Goal: Communication & Community: Answer question/provide support

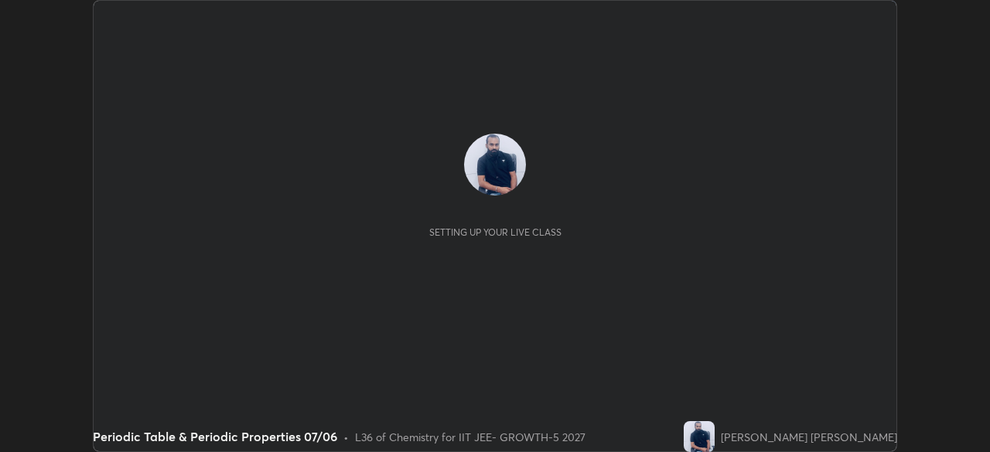
scroll to position [452, 989]
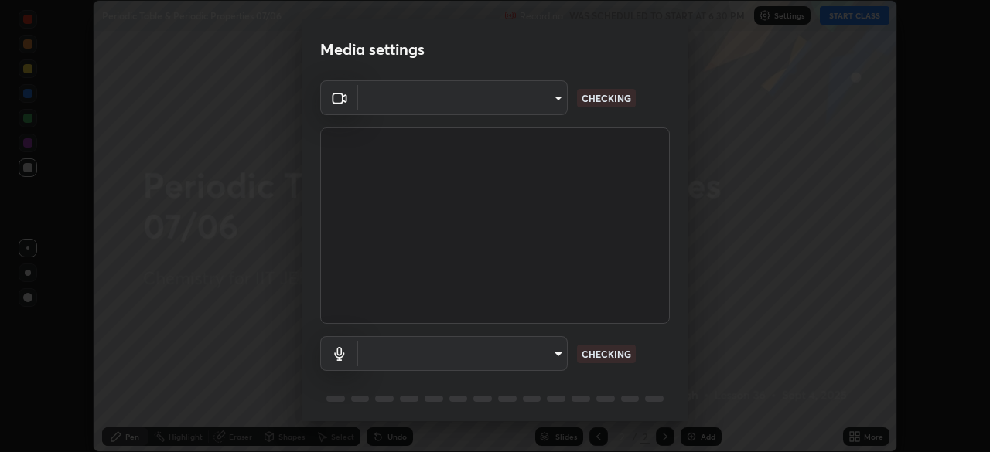
type input "8af73e8d16ef8e3bb7c62716022b9fe157133e9521606ce818031bd72dda2f9e"
type input "default"
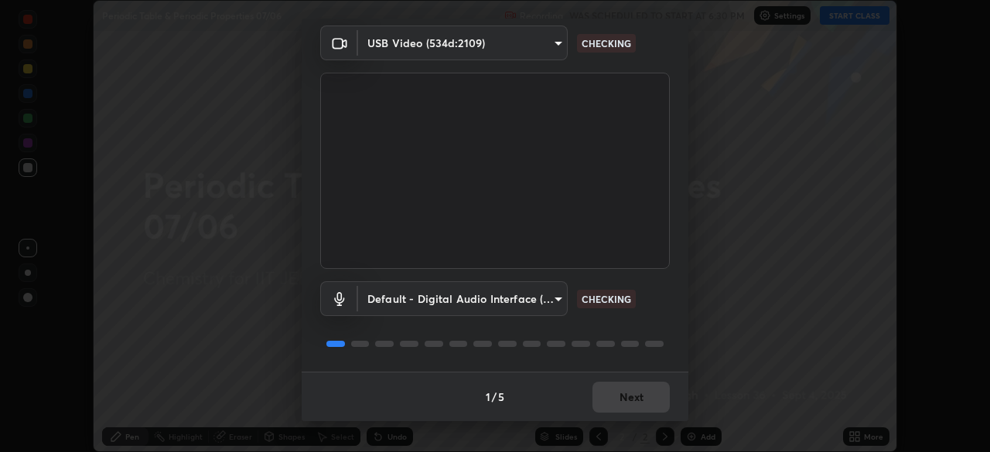
click at [636, 411] on div "1 / 5 Next" at bounding box center [495, 396] width 387 height 49
click at [654, 410] on div "1 / 5 Next" at bounding box center [495, 396] width 387 height 49
click at [656, 404] on div "1 / 5 Next" at bounding box center [495, 396] width 387 height 49
click at [653, 402] on div "1 / 5 Next" at bounding box center [495, 396] width 387 height 49
click at [648, 400] on div "1 / 5 Next" at bounding box center [495, 396] width 387 height 49
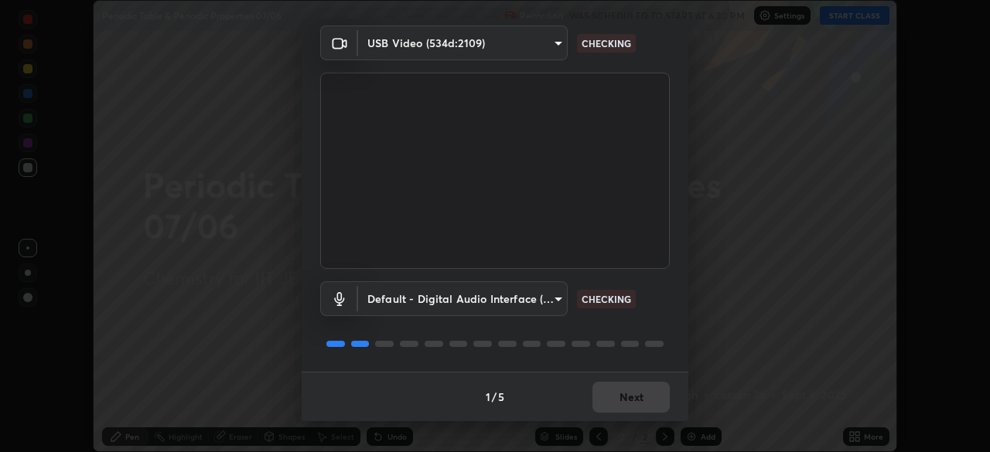
click at [649, 397] on div "1 / 5 Next" at bounding box center [495, 396] width 387 height 49
click at [651, 394] on div "1 / 5 Next" at bounding box center [495, 396] width 387 height 49
click at [651, 390] on div "1 / 5 Next" at bounding box center [495, 396] width 387 height 49
click at [653, 388] on div "1 / 5 Next" at bounding box center [495, 396] width 387 height 49
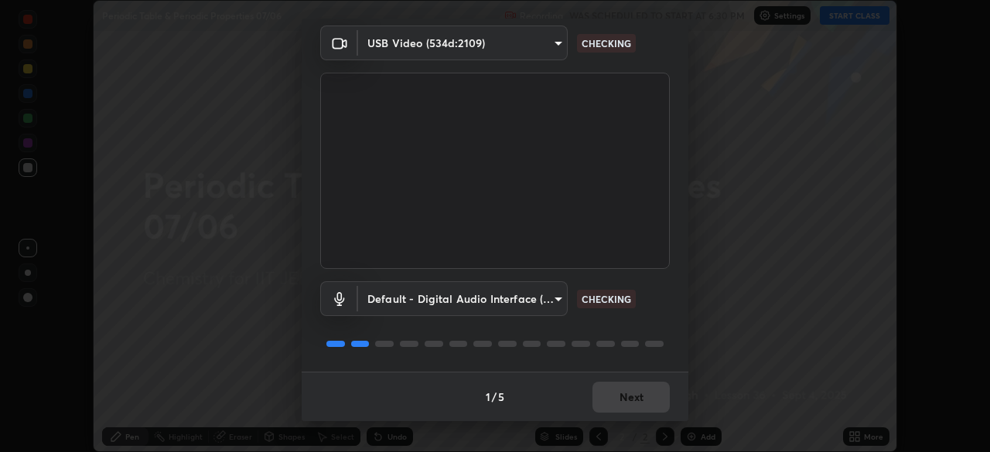
click at [650, 397] on div "1 / 5 Next" at bounding box center [495, 396] width 387 height 49
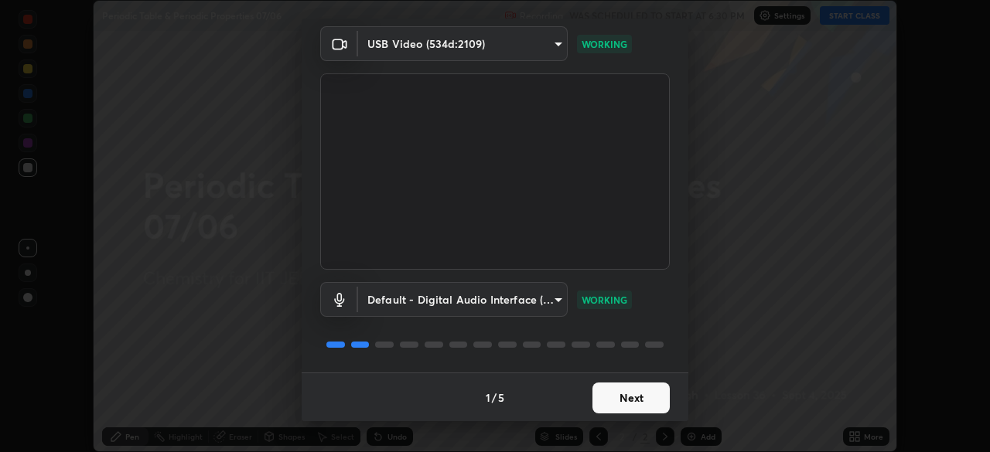
click at [633, 396] on button "Next" at bounding box center [630, 398] width 77 height 31
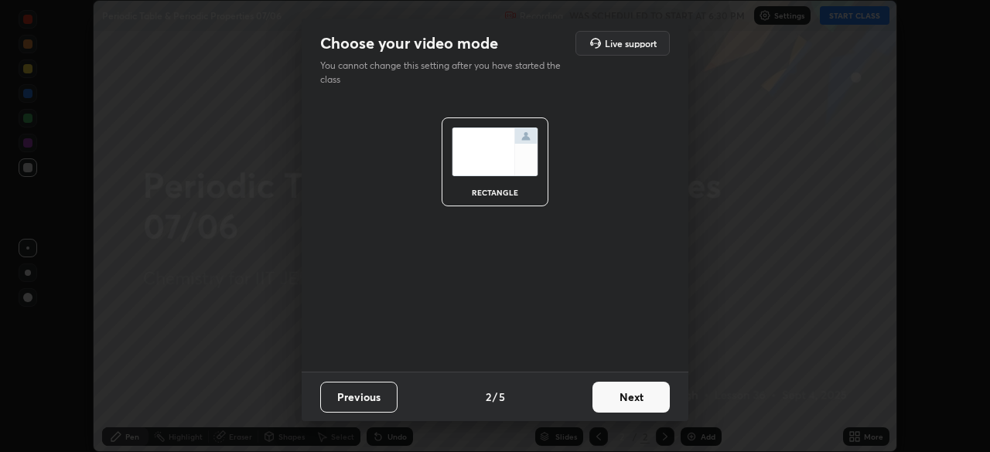
click at [636, 394] on button "Next" at bounding box center [630, 397] width 77 height 31
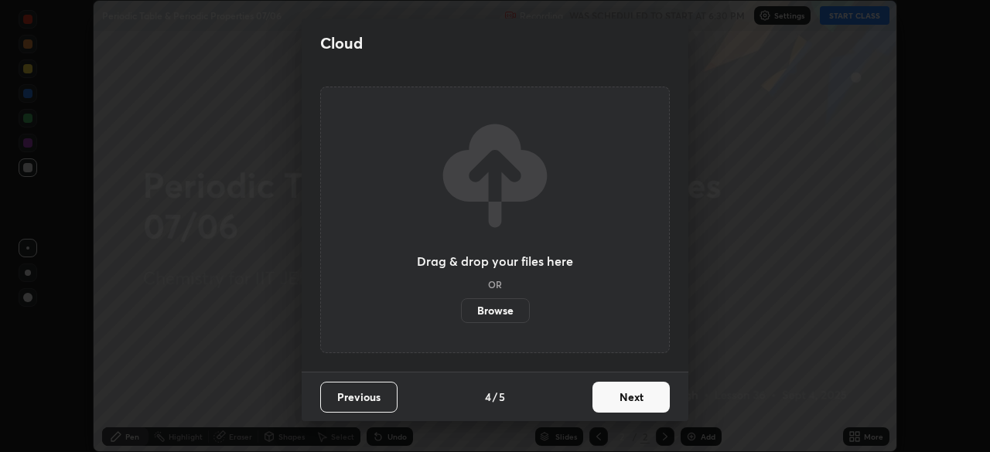
click at [651, 404] on button "Next" at bounding box center [630, 397] width 77 height 31
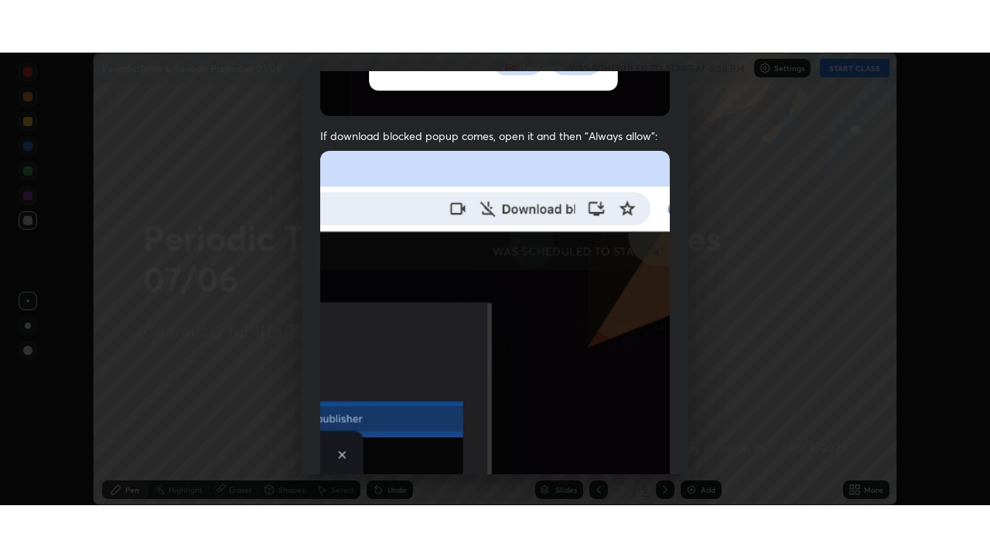
scroll to position [370, 0]
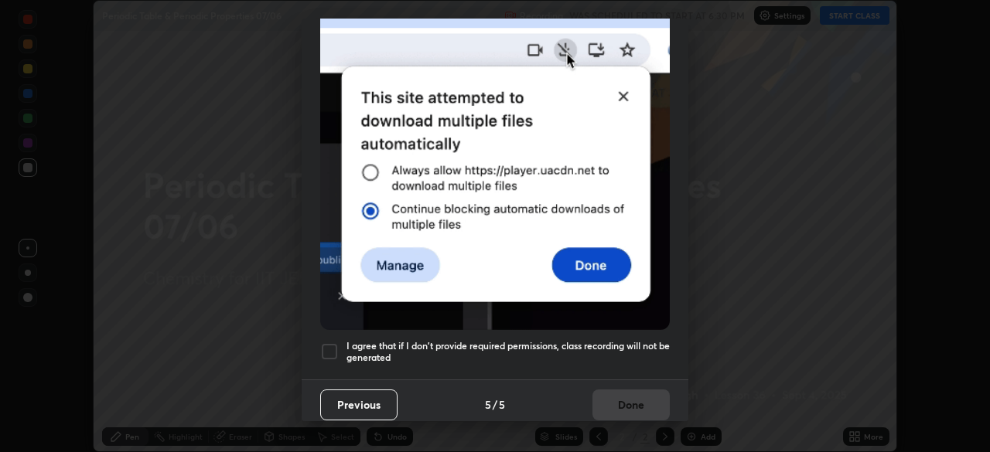
click at [335, 348] on div at bounding box center [329, 352] width 19 height 19
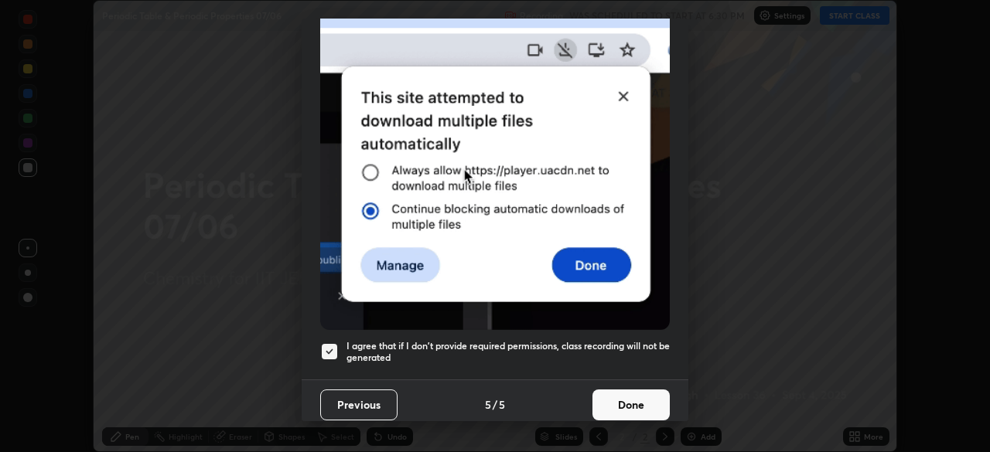
click at [640, 397] on button "Done" at bounding box center [630, 405] width 77 height 31
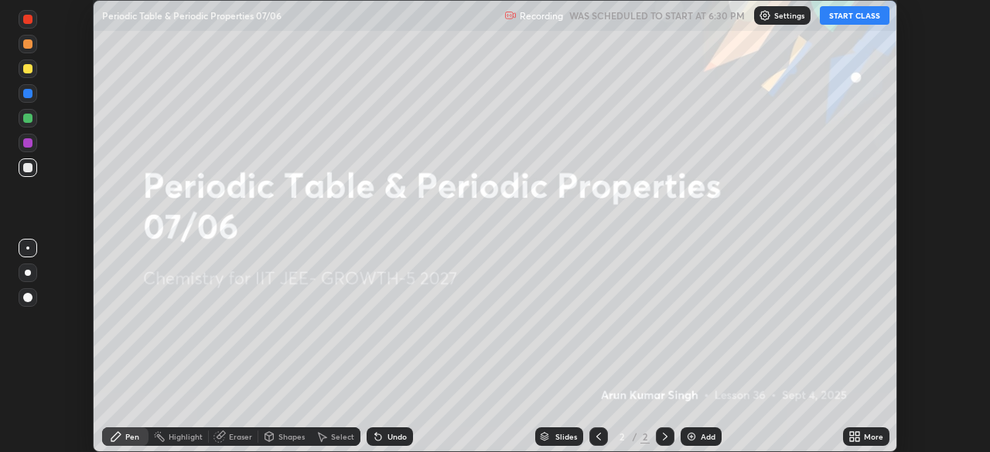
click at [851, 434] on icon at bounding box center [852, 434] width 4 height 4
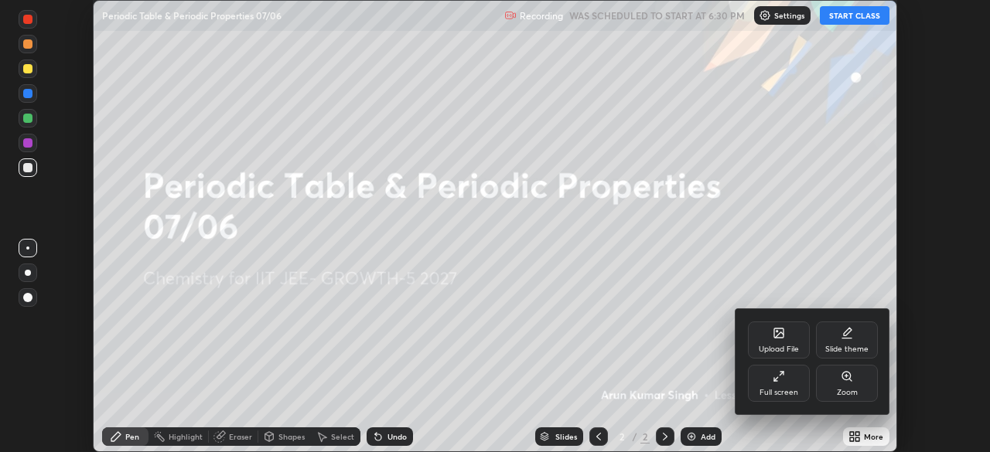
click at [793, 390] on div "Full screen" at bounding box center [778, 393] width 39 height 8
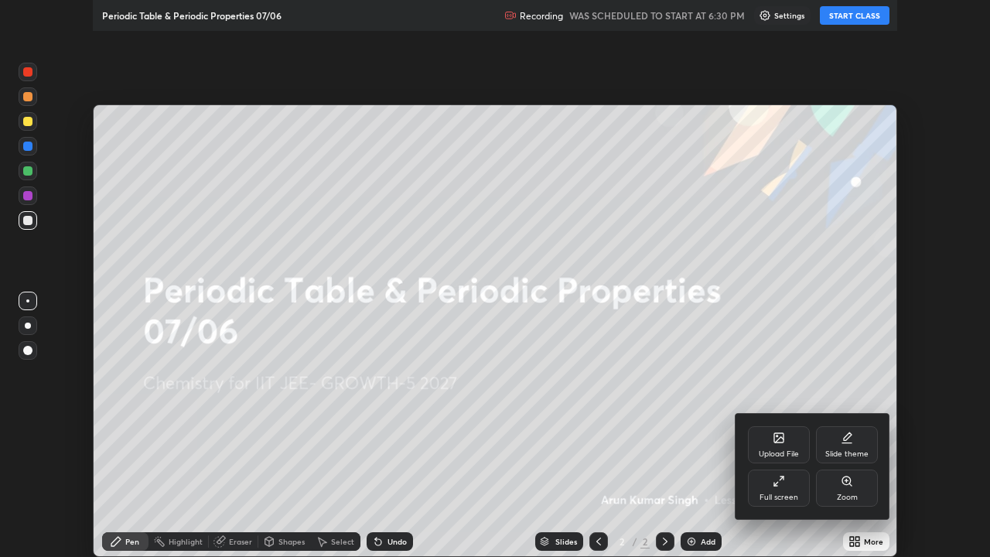
scroll to position [557, 990]
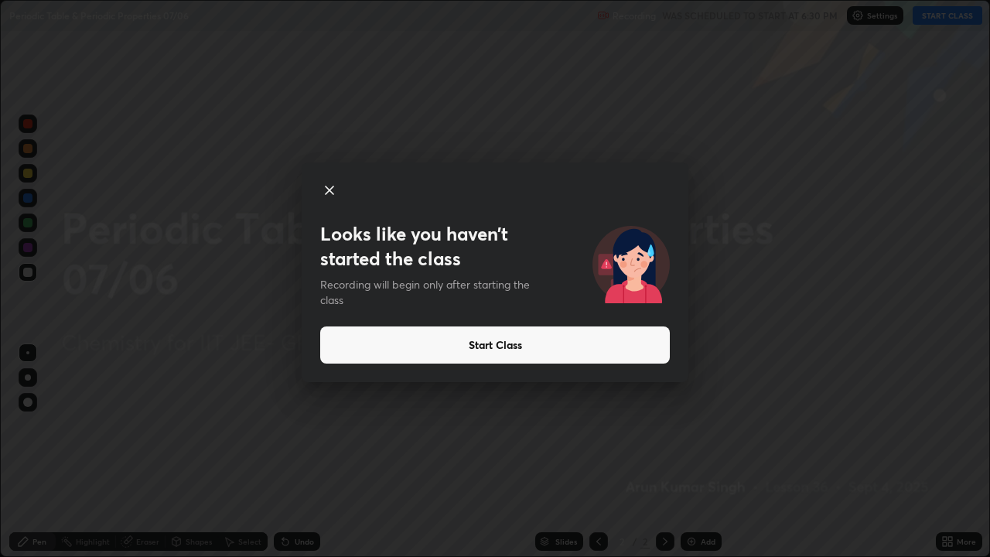
click at [443, 347] on button "Start Class" at bounding box center [495, 344] width 350 height 37
click at [438, 346] on button "Start Class" at bounding box center [495, 344] width 350 height 37
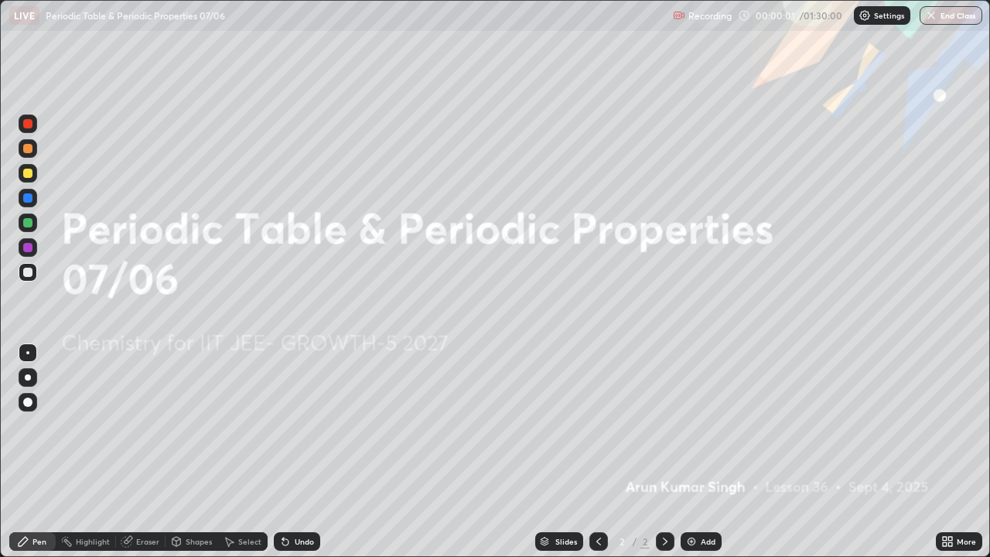
click at [692, 452] on img at bounding box center [691, 541] width 12 height 12
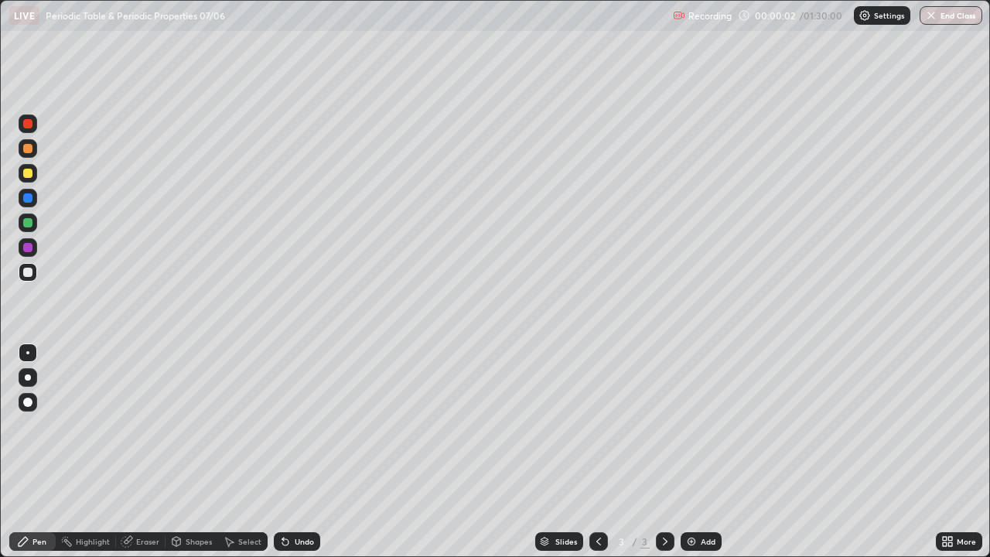
click at [691, 452] on img at bounding box center [691, 541] width 12 height 12
click at [688, 452] on img at bounding box center [691, 541] width 12 height 12
click at [693, 452] on div "Add" at bounding box center [700, 541] width 41 height 19
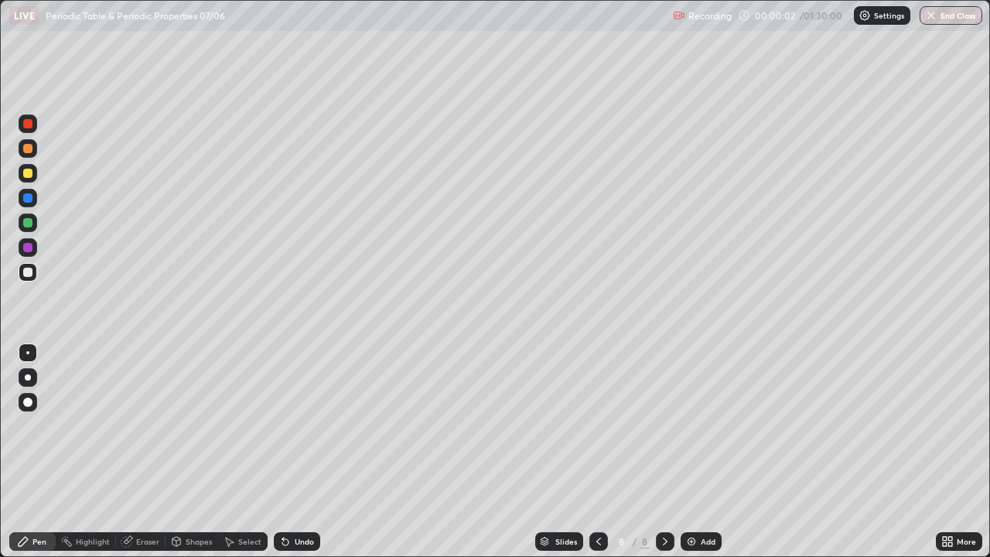
click at [694, 452] on img at bounding box center [691, 541] width 12 height 12
click at [695, 452] on img at bounding box center [691, 541] width 12 height 12
click at [696, 452] on div "Add" at bounding box center [700, 541] width 41 height 19
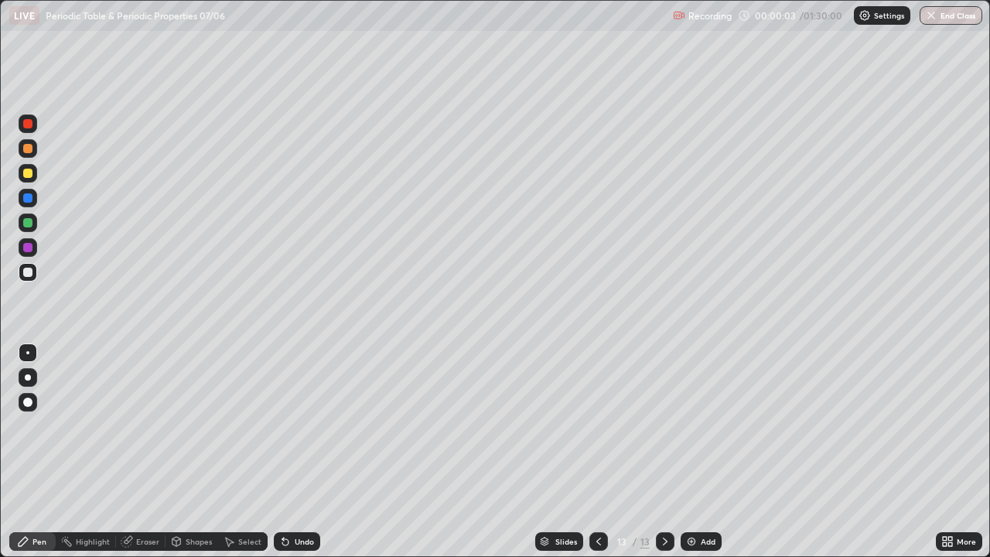
click at [696, 452] on div "Add" at bounding box center [700, 541] width 41 height 19
click at [696, 452] on img at bounding box center [691, 541] width 12 height 12
click at [694, 452] on img at bounding box center [691, 541] width 12 height 12
click at [597, 452] on icon at bounding box center [598, 541] width 12 height 12
click at [603, 452] on div at bounding box center [598, 541] width 19 height 19
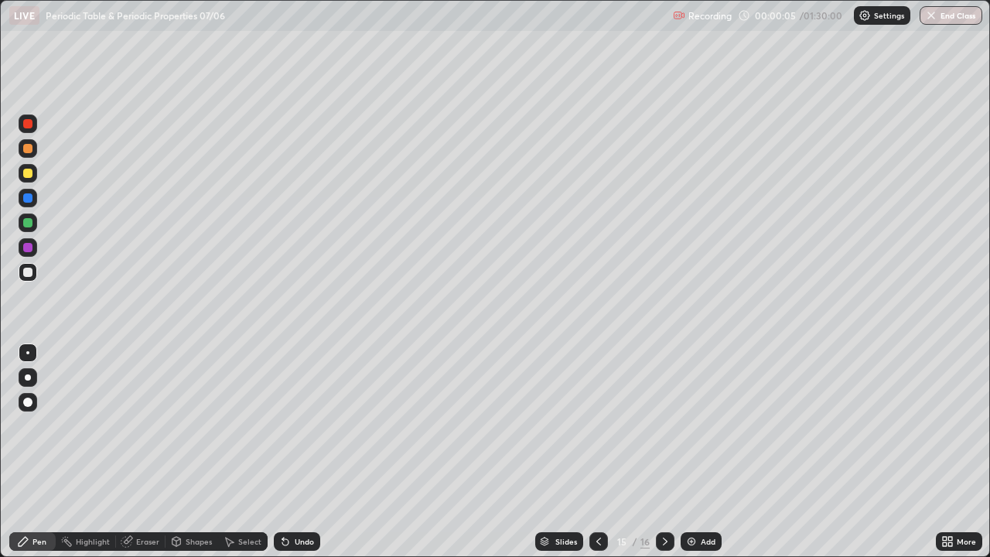
click at [599, 452] on div at bounding box center [598, 541] width 19 height 19
click at [595, 452] on div at bounding box center [598, 541] width 19 height 19
click at [595, 452] on icon at bounding box center [598, 541] width 12 height 12
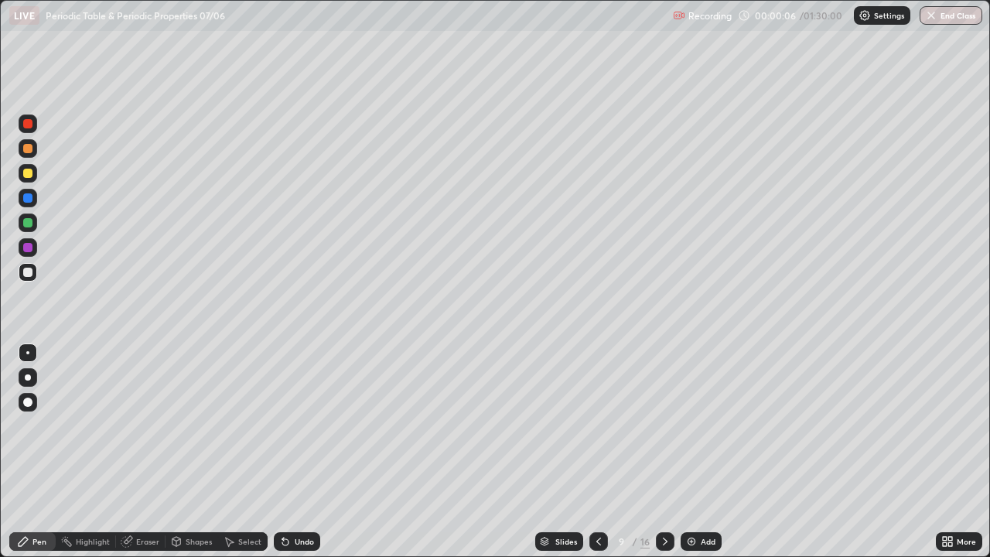
click at [595, 452] on icon at bounding box center [598, 541] width 12 height 12
click at [595, 452] on div at bounding box center [598, 541] width 19 height 19
click at [594, 452] on icon at bounding box center [598, 541] width 12 height 12
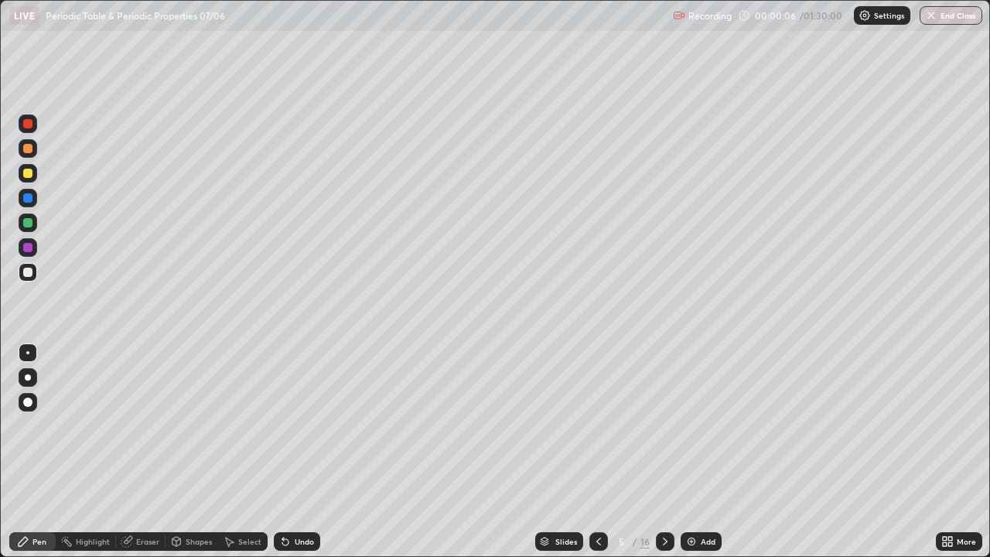
click at [595, 452] on icon at bounding box center [598, 541] width 12 height 12
click at [596, 452] on icon at bounding box center [598, 541] width 12 height 12
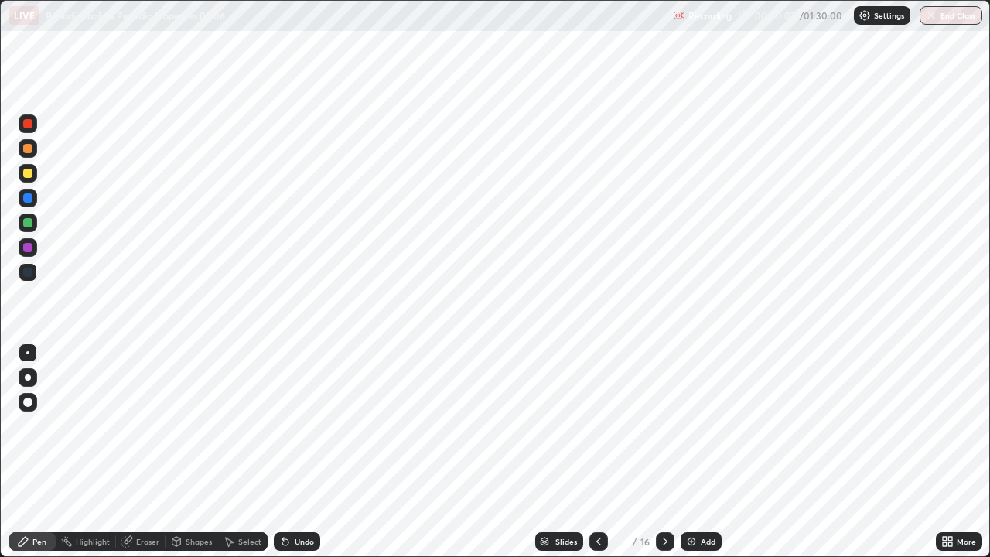
click at [664, 452] on div at bounding box center [665, 541] width 19 height 19
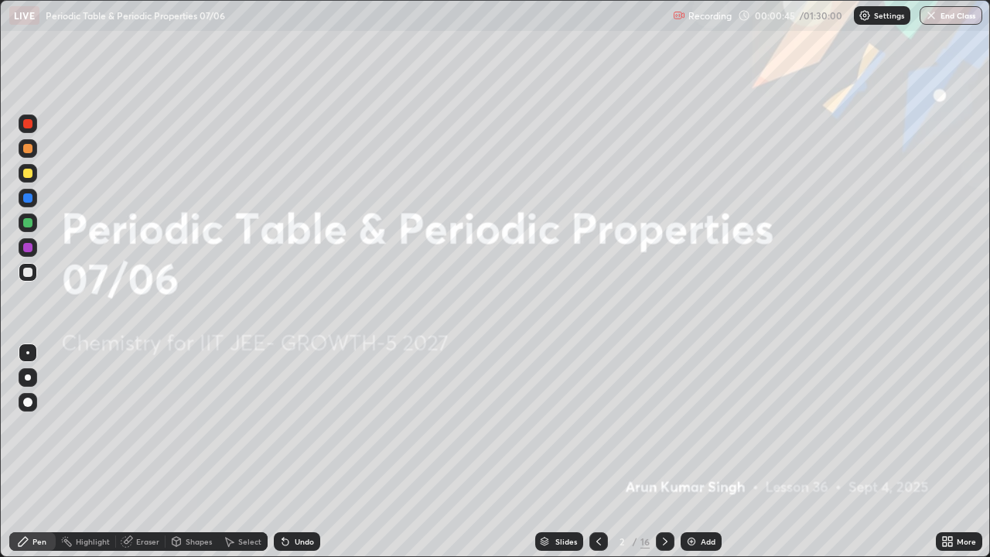
click at [663, 452] on icon at bounding box center [665, 541] width 12 height 12
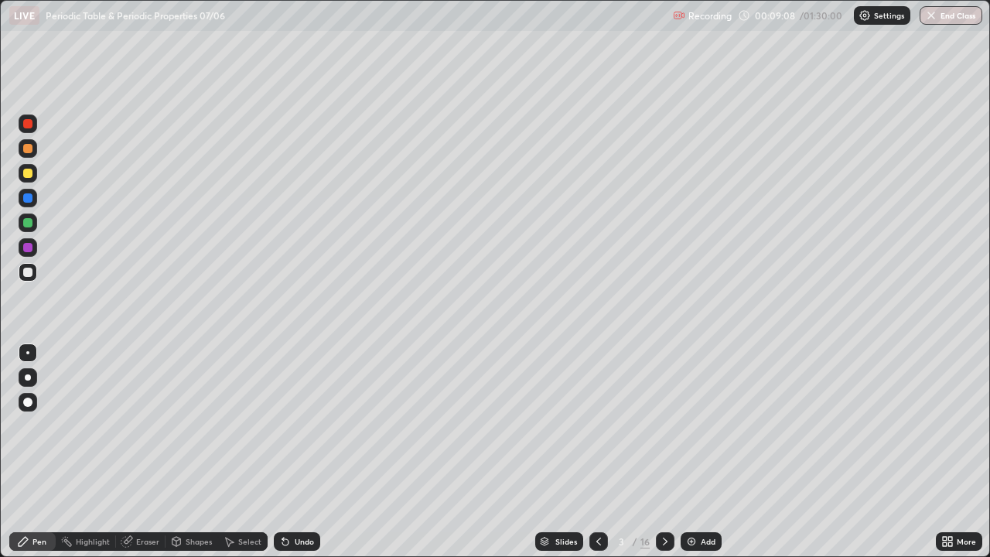
click at [27, 271] on div at bounding box center [27, 272] width 9 height 9
click at [37, 452] on div "Pen" at bounding box center [39, 541] width 14 height 8
click at [39, 452] on div "Pen" at bounding box center [39, 541] width 14 height 8
click at [28, 377] on div at bounding box center [28, 377] width 6 height 6
click at [134, 452] on div "Eraser" at bounding box center [140, 541] width 49 height 19
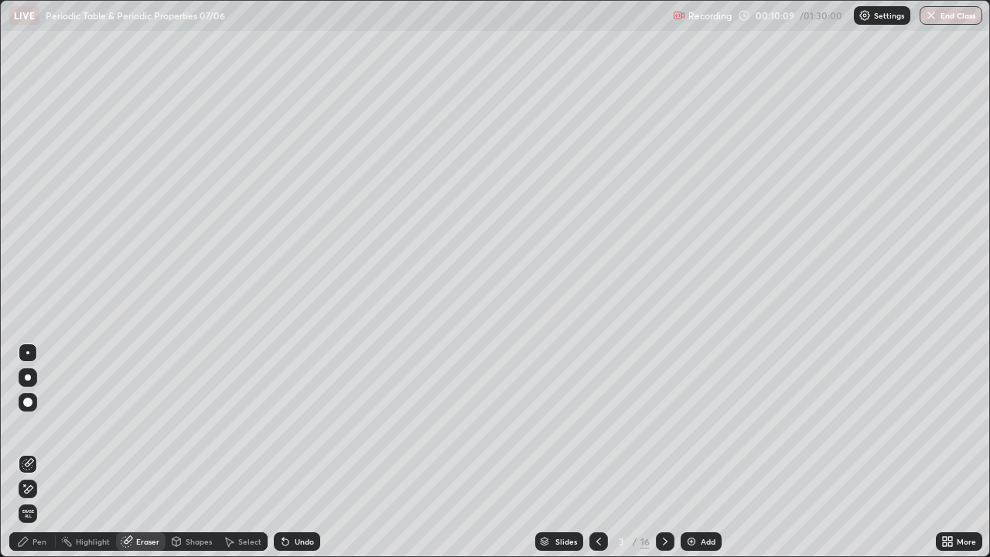
click at [27, 452] on icon at bounding box center [23, 541] width 12 height 12
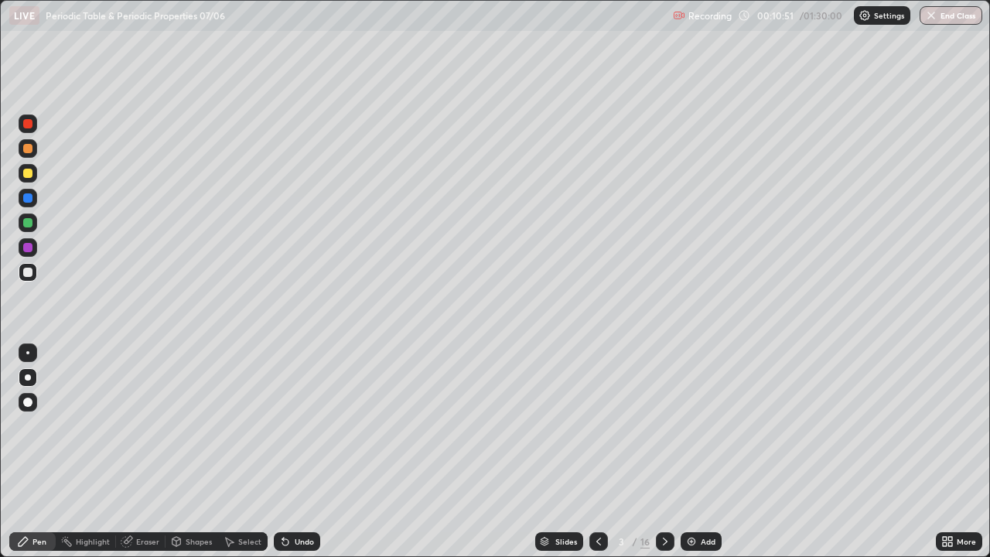
click at [295, 452] on div "Undo" at bounding box center [297, 541] width 46 height 19
click at [300, 452] on div "Undo" at bounding box center [297, 541] width 46 height 19
click at [305, 452] on div "Undo" at bounding box center [297, 541] width 46 height 19
click at [307, 452] on div "Undo" at bounding box center [297, 541] width 46 height 19
click at [299, 452] on div "Undo" at bounding box center [297, 541] width 46 height 19
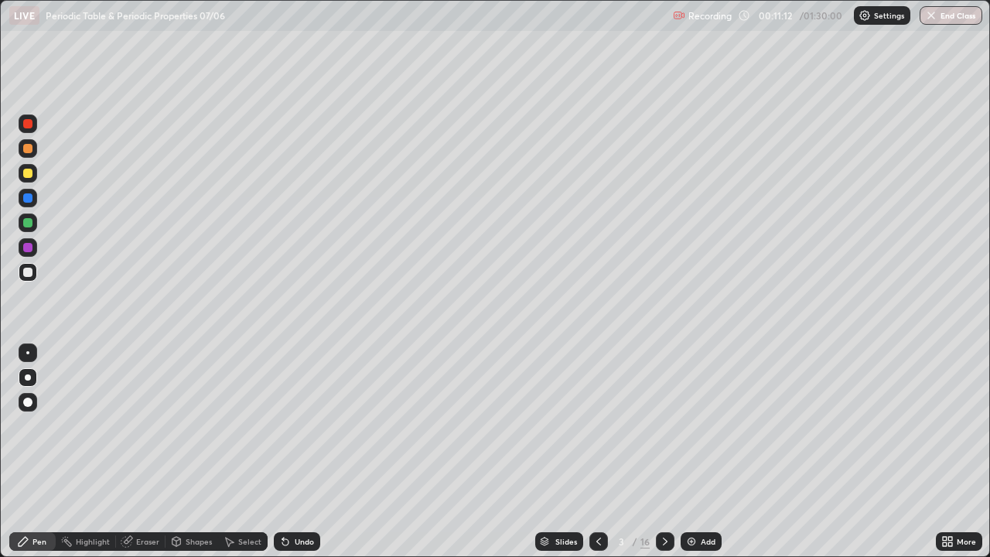
click at [27, 200] on div at bounding box center [27, 197] width 9 height 9
click at [28, 353] on div at bounding box center [27, 352] width 3 height 3
click at [28, 274] on div at bounding box center [27, 272] width 9 height 9
click at [25, 377] on div at bounding box center [28, 377] width 6 height 6
click at [32, 271] on div at bounding box center [27, 272] width 9 height 9
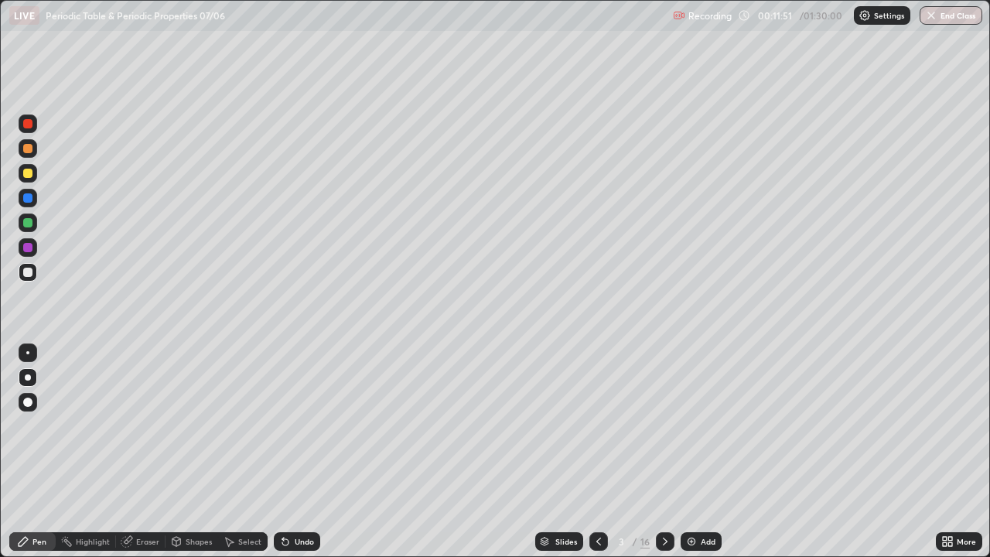
click at [146, 452] on div "Eraser" at bounding box center [147, 541] width 23 height 8
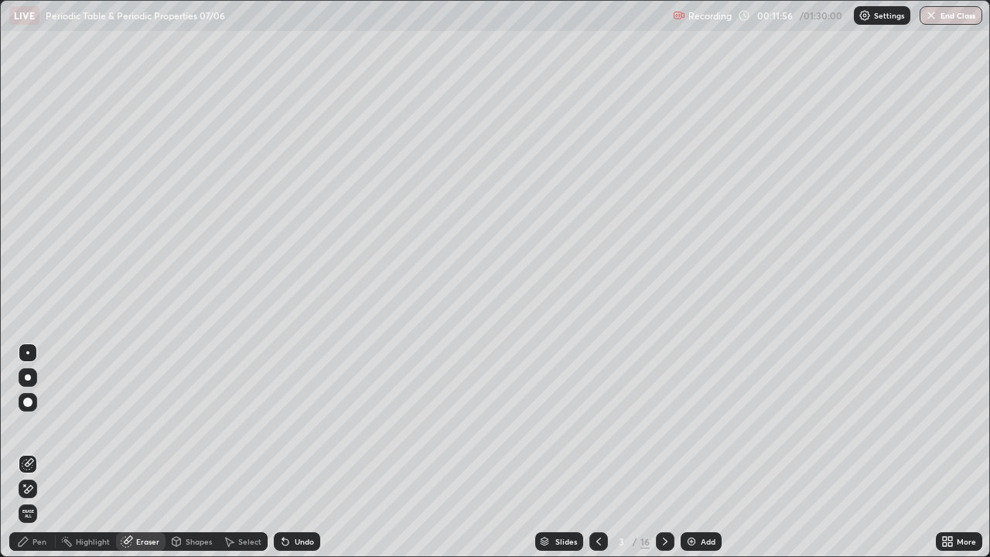
click at [24, 452] on icon at bounding box center [23, 541] width 9 height 9
click at [27, 452] on icon at bounding box center [23, 541] width 12 height 12
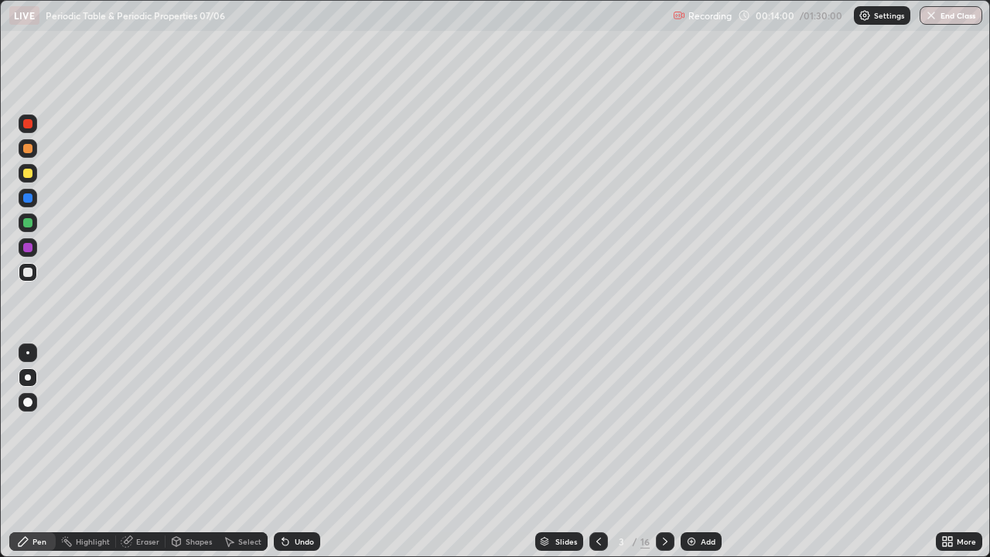
click at [302, 452] on div "Undo" at bounding box center [304, 541] width 19 height 8
click at [283, 452] on icon at bounding box center [285, 542] width 6 height 6
click at [278, 452] on div "Undo" at bounding box center [297, 541] width 46 height 19
click at [275, 452] on div "Undo" at bounding box center [297, 541] width 46 height 19
click at [292, 452] on div "Undo" at bounding box center [297, 541] width 46 height 19
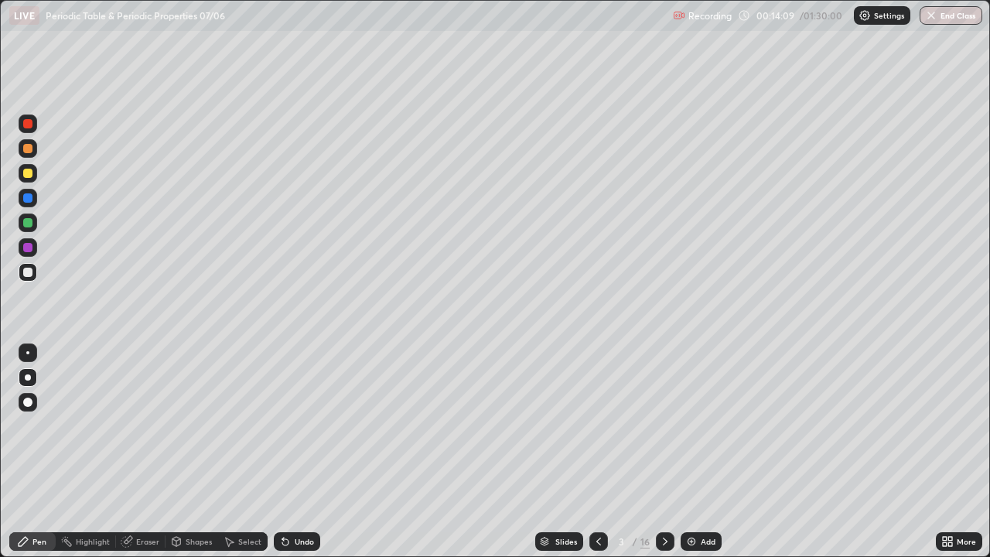
click at [26, 220] on div at bounding box center [27, 222] width 9 height 9
click at [285, 452] on div "Undo" at bounding box center [297, 541] width 46 height 19
click at [291, 452] on div "Undo" at bounding box center [297, 541] width 46 height 19
click at [292, 452] on div "Undo" at bounding box center [297, 541] width 46 height 19
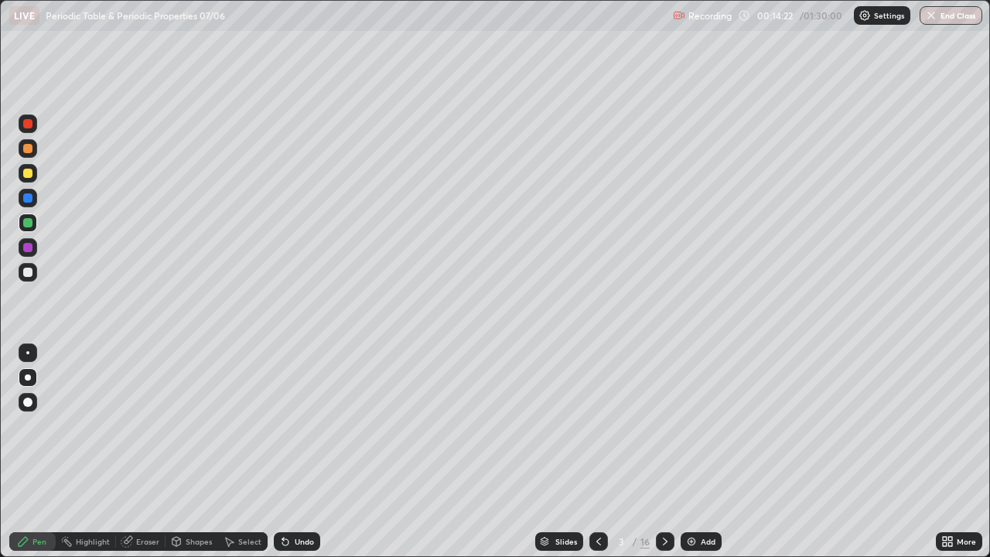
click at [295, 452] on div "Undo" at bounding box center [304, 541] width 19 height 8
click at [29, 273] on div at bounding box center [27, 272] width 9 height 9
click at [29, 199] on div at bounding box center [27, 197] width 9 height 9
click at [283, 452] on icon at bounding box center [285, 542] width 6 height 6
click at [288, 452] on icon at bounding box center [285, 541] width 12 height 12
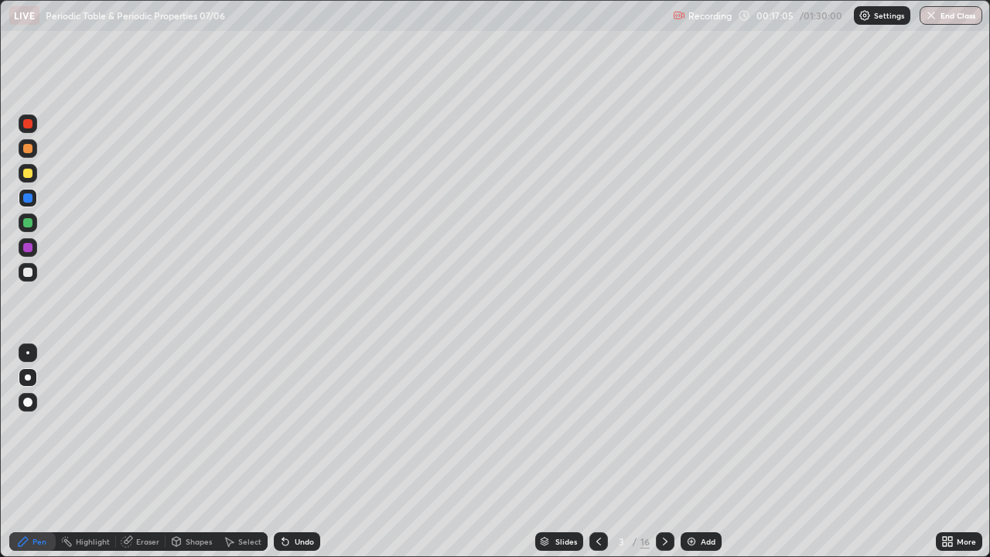
click at [29, 146] on div at bounding box center [27, 148] width 9 height 9
click at [26, 275] on div at bounding box center [27, 272] width 9 height 9
click at [665, 452] on icon at bounding box center [665, 541] width 5 height 8
click at [595, 452] on icon at bounding box center [598, 541] width 12 height 12
click at [663, 452] on icon at bounding box center [665, 541] width 12 height 12
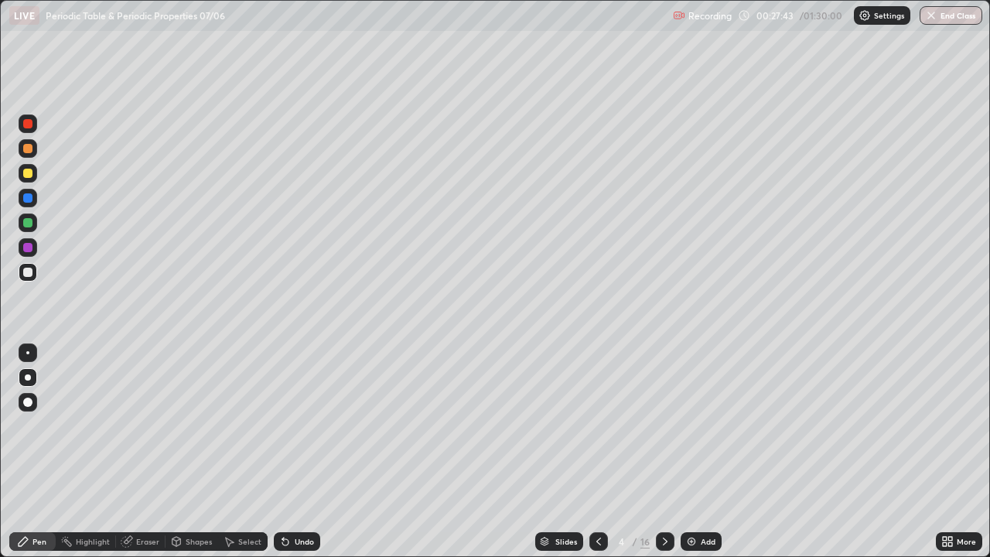
click at [303, 452] on div "Undo" at bounding box center [297, 541] width 46 height 19
click at [300, 452] on div "Undo" at bounding box center [297, 541] width 46 height 19
click at [295, 452] on div "Undo" at bounding box center [304, 541] width 19 height 8
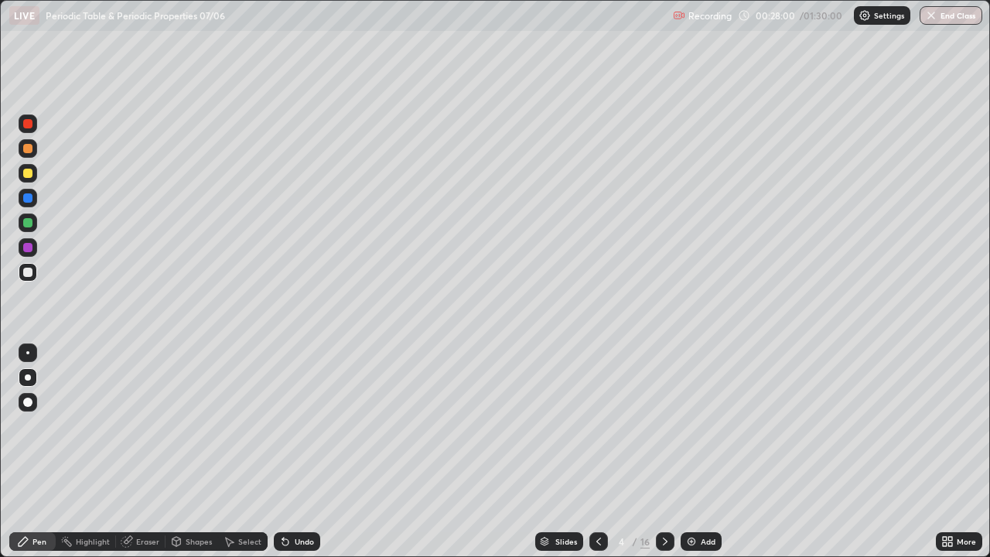
click at [309, 452] on div "Undo" at bounding box center [297, 541] width 46 height 19
click at [314, 452] on div "Undo" at bounding box center [297, 541] width 46 height 19
click at [303, 452] on div "Undo" at bounding box center [297, 541] width 46 height 19
click at [305, 452] on div "Undo" at bounding box center [304, 541] width 19 height 8
click at [295, 452] on div "Undo" at bounding box center [304, 541] width 19 height 8
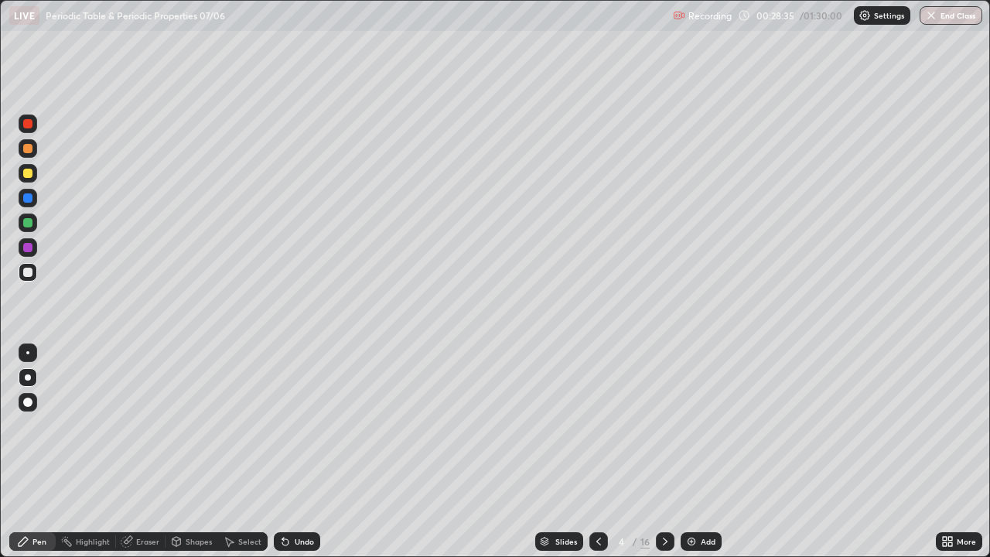
click at [298, 452] on div "Undo" at bounding box center [304, 541] width 19 height 8
click at [28, 221] on div at bounding box center [27, 222] width 9 height 9
click at [25, 271] on div at bounding box center [27, 272] width 9 height 9
click at [28, 353] on div at bounding box center [27, 352] width 3 height 3
click at [297, 452] on div "Undo" at bounding box center [297, 541] width 46 height 19
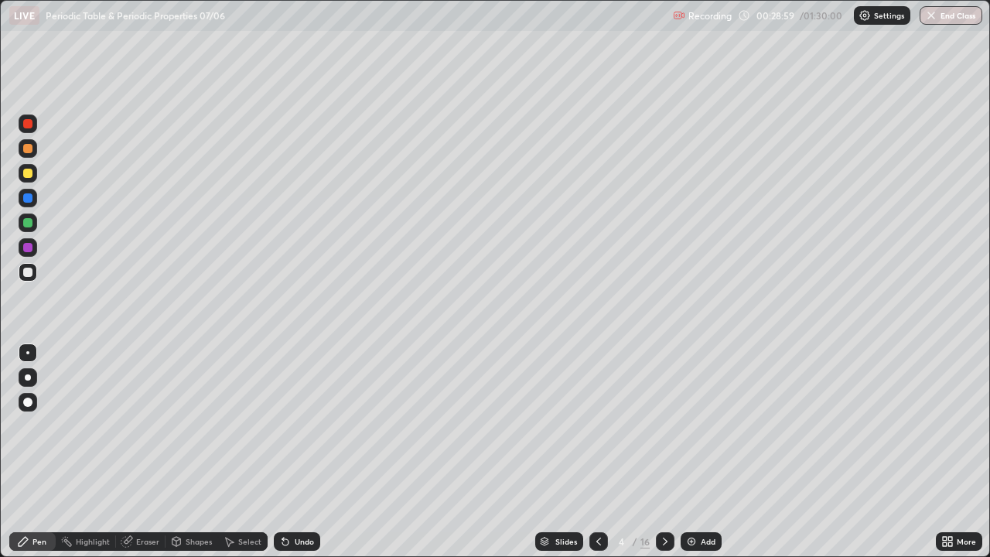
click at [301, 452] on div "Undo" at bounding box center [297, 541] width 46 height 19
click at [32, 202] on div at bounding box center [28, 198] width 19 height 19
click at [28, 175] on div at bounding box center [27, 173] width 9 height 9
click at [294, 452] on div "Undo" at bounding box center [297, 541] width 46 height 19
click at [296, 452] on div "Undo" at bounding box center [297, 541] width 46 height 19
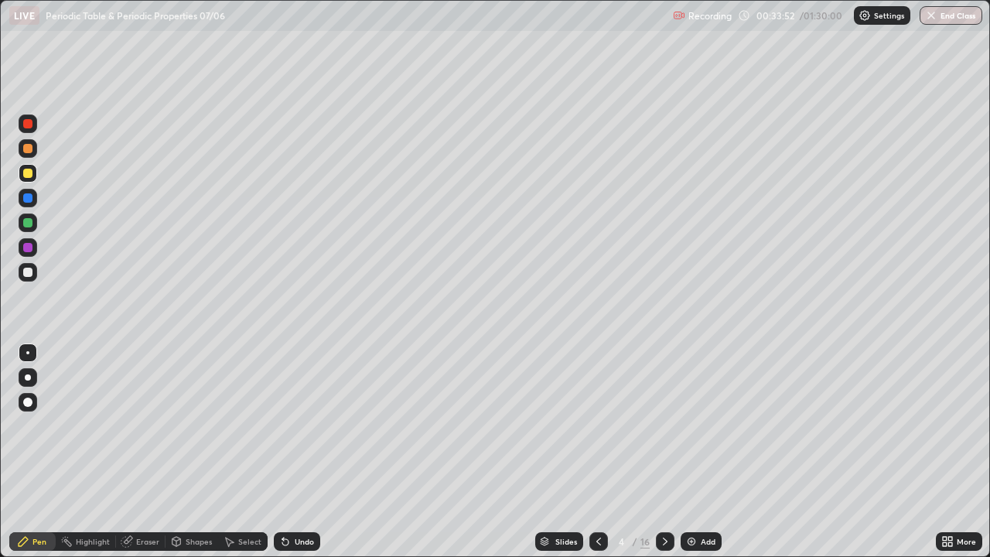
click at [23, 199] on div at bounding box center [27, 197] width 9 height 9
click at [289, 452] on div "Undo" at bounding box center [297, 541] width 46 height 19
click at [27, 142] on div at bounding box center [28, 148] width 19 height 19
click at [663, 452] on div at bounding box center [665, 541] width 19 height 19
click at [29, 271] on div at bounding box center [27, 272] width 9 height 9
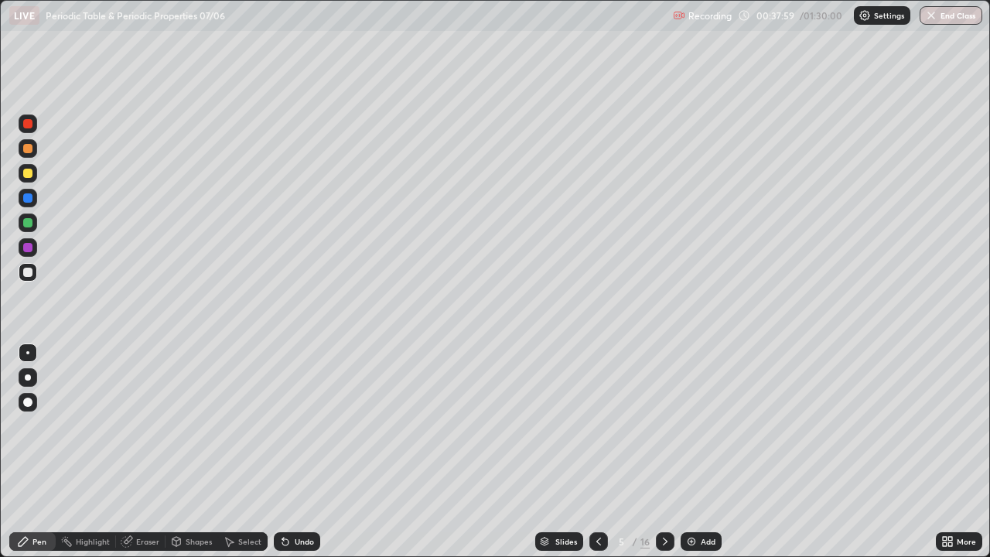
click at [294, 452] on div "Undo" at bounding box center [297, 541] width 46 height 19
click at [298, 452] on div "Undo" at bounding box center [297, 541] width 46 height 19
click at [297, 452] on div "Undo" at bounding box center [297, 541] width 46 height 19
click at [292, 452] on div "Undo" at bounding box center [297, 541] width 46 height 19
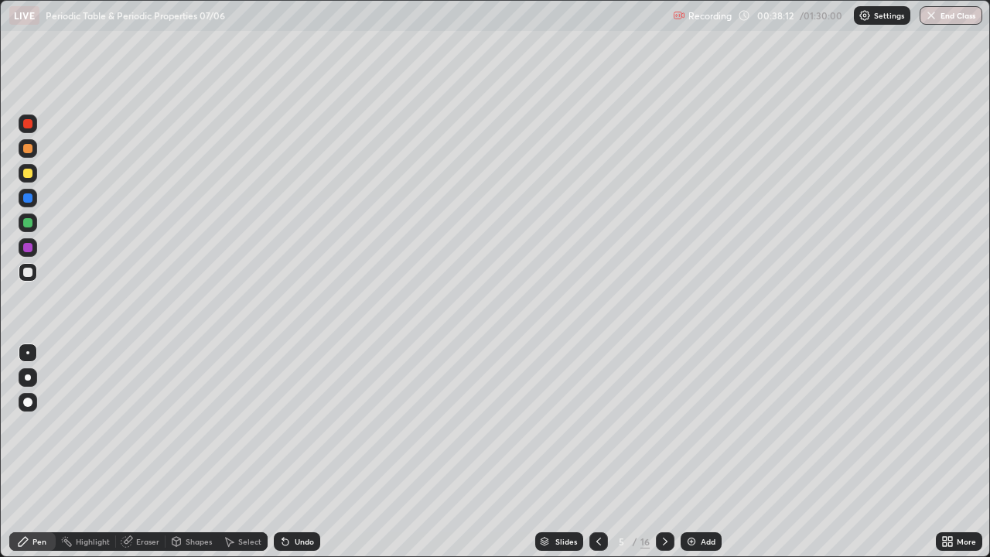
click at [30, 374] on div at bounding box center [28, 377] width 19 height 19
click at [29, 197] on div at bounding box center [27, 197] width 9 height 9
click at [28, 273] on div at bounding box center [27, 272] width 9 height 9
click at [27, 273] on div at bounding box center [27, 272] width 9 height 9
click at [667, 452] on div at bounding box center [665, 541] width 19 height 19
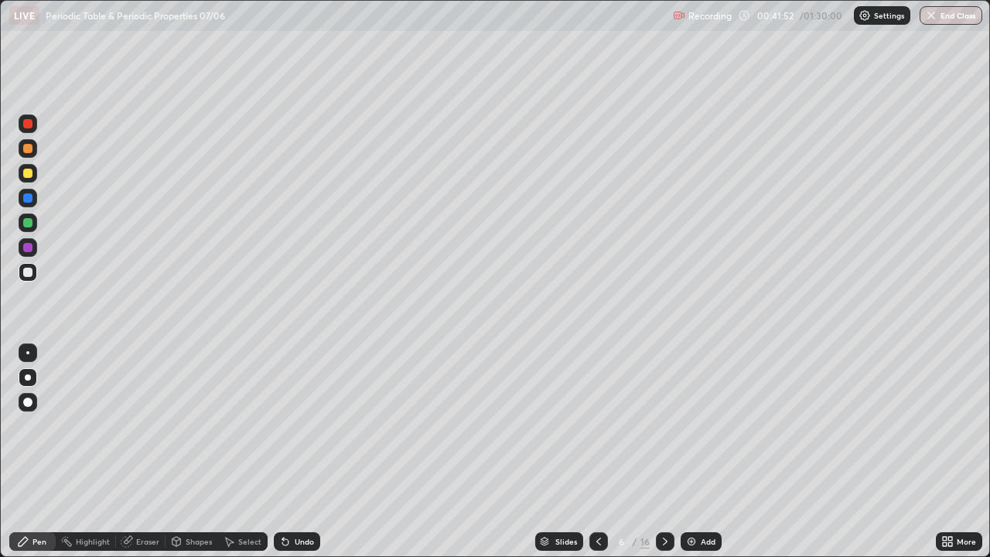
click at [297, 452] on div "Undo" at bounding box center [304, 541] width 19 height 8
click at [295, 452] on div "Undo" at bounding box center [304, 541] width 19 height 8
click at [300, 452] on div "Undo" at bounding box center [304, 541] width 19 height 8
click at [299, 452] on div "Undo" at bounding box center [304, 541] width 19 height 8
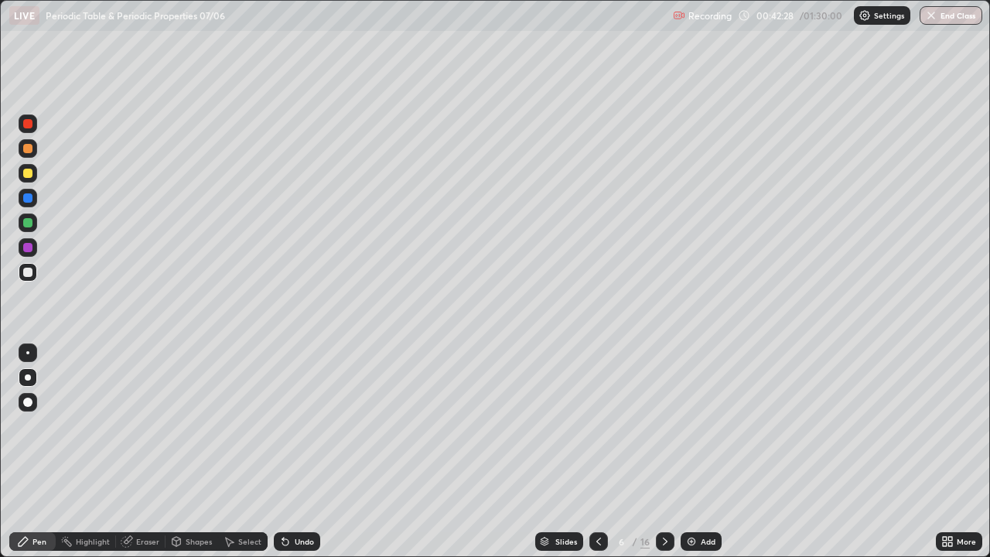
click at [305, 452] on div "Undo" at bounding box center [304, 541] width 19 height 8
click at [285, 452] on icon at bounding box center [285, 542] width 6 height 6
click at [282, 452] on icon at bounding box center [285, 542] width 6 height 6
click at [303, 452] on div "Undo" at bounding box center [297, 541] width 46 height 19
click at [292, 452] on div "Undo" at bounding box center [297, 541] width 46 height 19
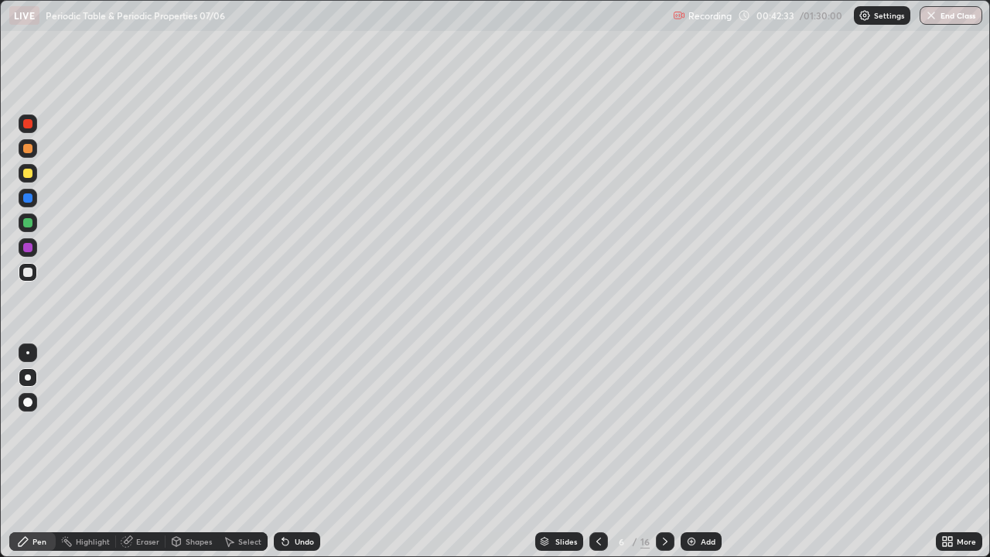
click at [289, 452] on div "Undo" at bounding box center [297, 541] width 46 height 19
click at [282, 452] on icon at bounding box center [283, 538] width 2 height 2
click at [295, 452] on div "Undo" at bounding box center [304, 541] width 19 height 8
click at [296, 452] on div "Undo" at bounding box center [304, 541] width 19 height 8
click at [295, 452] on div "Undo" at bounding box center [297, 541] width 46 height 19
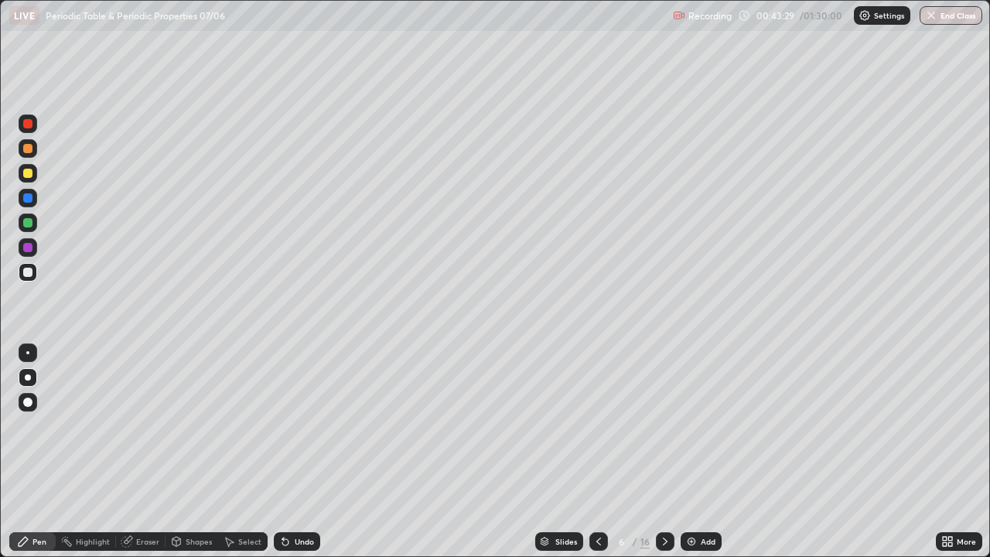
click at [296, 452] on div "Undo" at bounding box center [304, 541] width 19 height 8
click at [27, 196] on div at bounding box center [27, 197] width 9 height 9
click at [667, 452] on div at bounding box center [665, 541] width 19 height 19
click at [36, 275] on div at bounding box center [28, 272] width 19 height 19
click at [596, 452] on div at bounding box center [598, 541] width 19 height 19
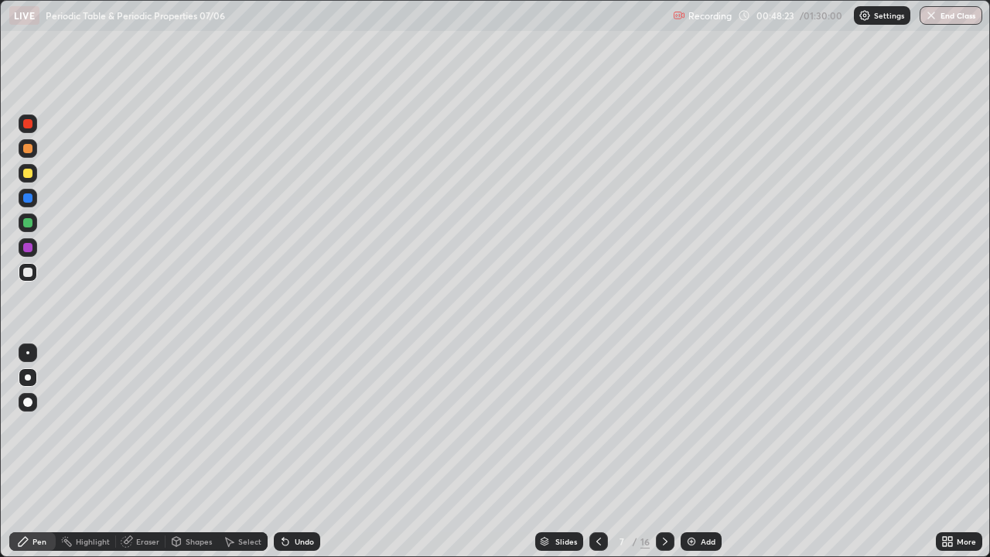
click at [597, 452] on div at bounding box center [598, 541] width 19 height 19
click at [595, 452] on div at bounding box center [598, 541] width 19 height 19
click at [663, 452] on icon at bounding box center [665, 541] width 12 height 12
click at [663, 452] on icon at bounding box center [665, 541] width 5 height 8
click at [663, 452] on icon at bounding box center [665, 541] width 12 height 12
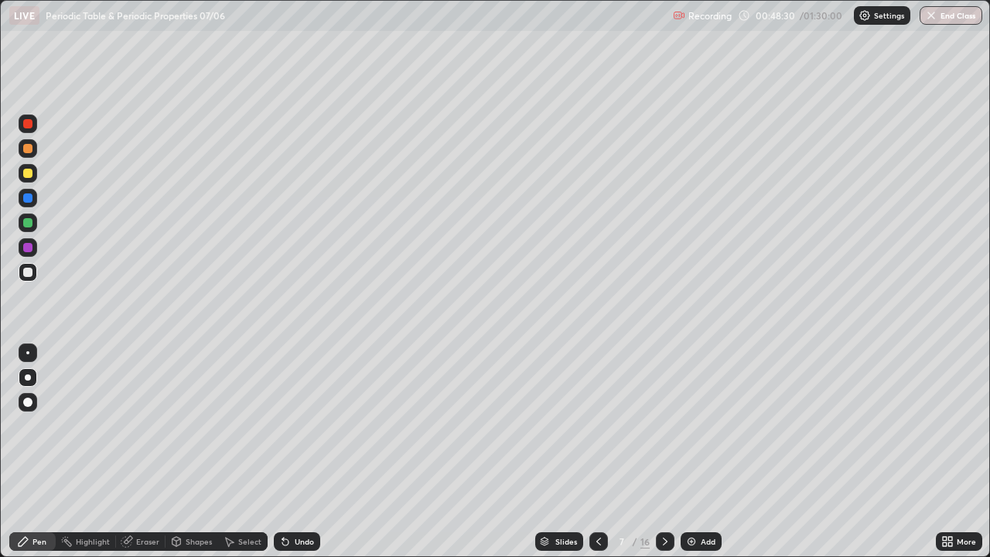
click at [597, 452] on icon at bounding box center [598, 541] width 12 height 12
click at [30, 272] on div at bounding box center [27, 272] width 9 height 9
click at [668, 452] on icon at bounding box center [665, 541] width 12 height 12
click at [286, 452] on icon at bounding box center [285, 542] width 6 height 6
click at [294, 452] on div "Undo" at bounding box center [297, 541] width 46 height 19
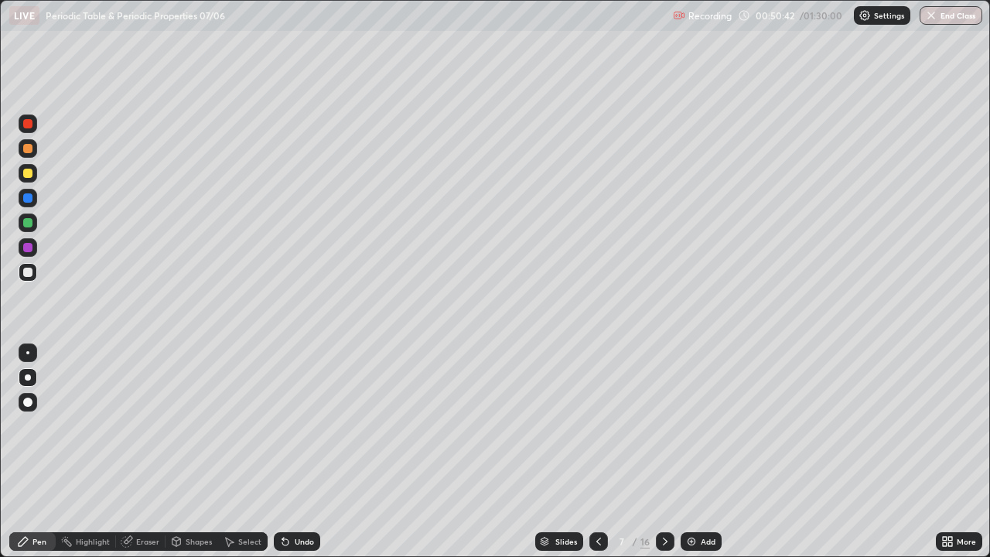
click at [294, 452] on div "Undo" at bounding box center [297, 541] width 46 height 19
click at [295, 452] on div "Undo" at bounding box center [297, 541] width 46 height 19
click at [288, 452] on icon at bounding box center [285, 541] width 12 height 12
click at [307, 452] on div "Undo" at bounding box center [304, 541] width 19 height 8
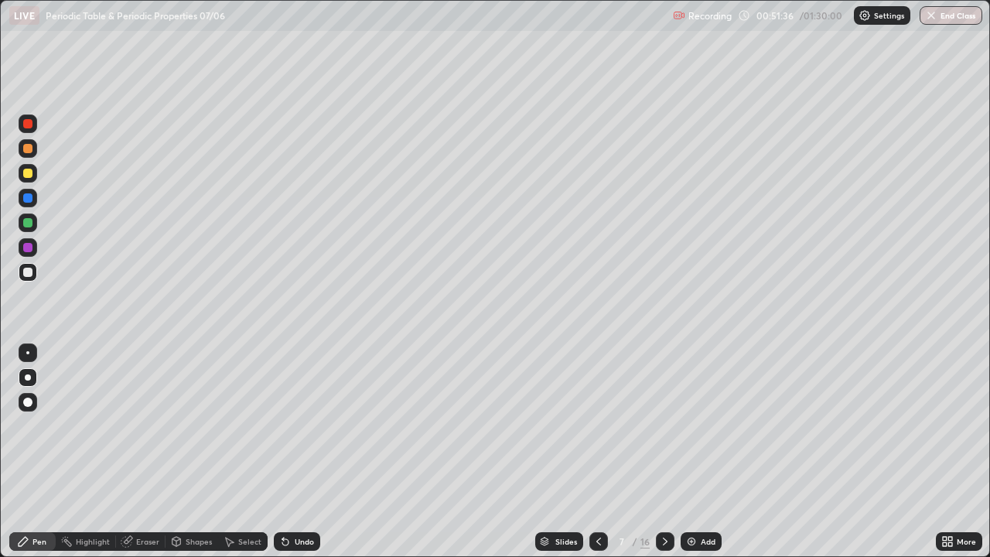
click at [304, 452] on div "Undo" at bounding box center [304, 541] width 19 height 8
click at [25, 197] on div at bounding box center [27, 197] width 9 height 9
click at [27, 220] on div at bounding box center [27, 222] width 9 height 9
click at [144, 452] on div "Eraser" at bounding box center [140, 541] width 49 height 19
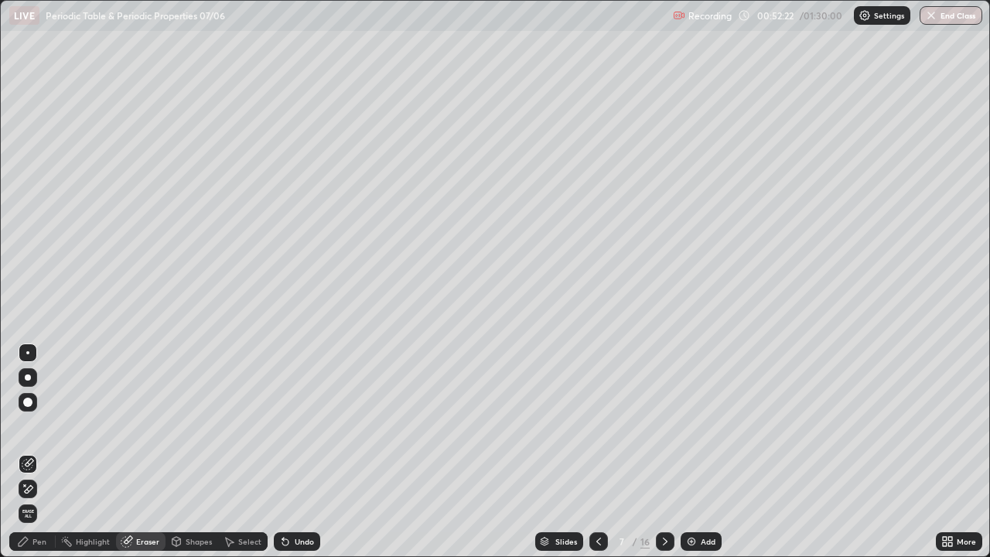
click at [32, 452] on div "Pen" at bounding box center [32, 541] width 46 height 19
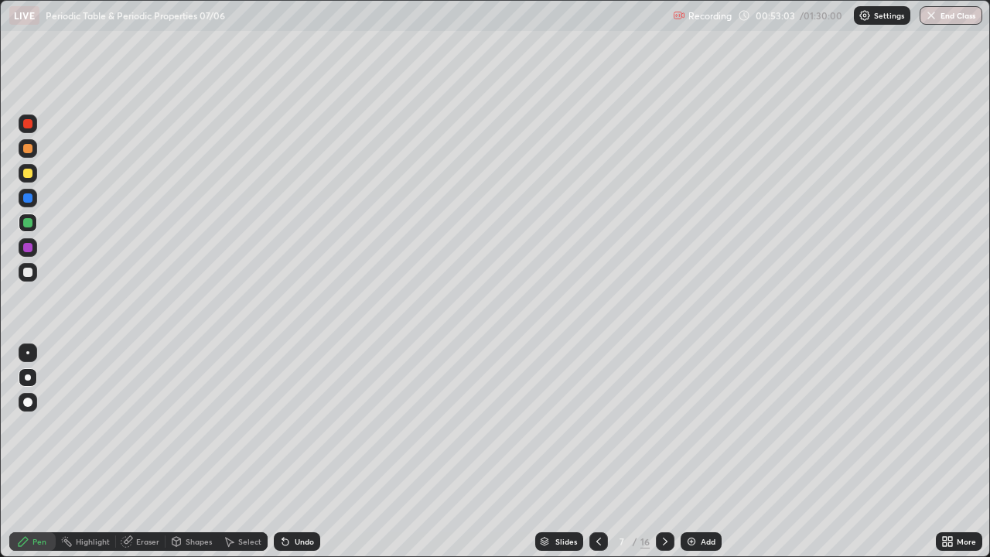
click at [35, 175] on div at bounding box center [28, 173] width 19 height 19
click at [27, 196] on div at bounding box center [27, 197] width 9 height 9
click at [303, 452] on div "Undo" at bounding box center [304, 541] width 19 height 8
click at [295, 452] on div "Undo" at bounding box center [304, 541] width 19 height 8
click at [284, 452] on icon at bounding box center [285, 542] width 6 height 6
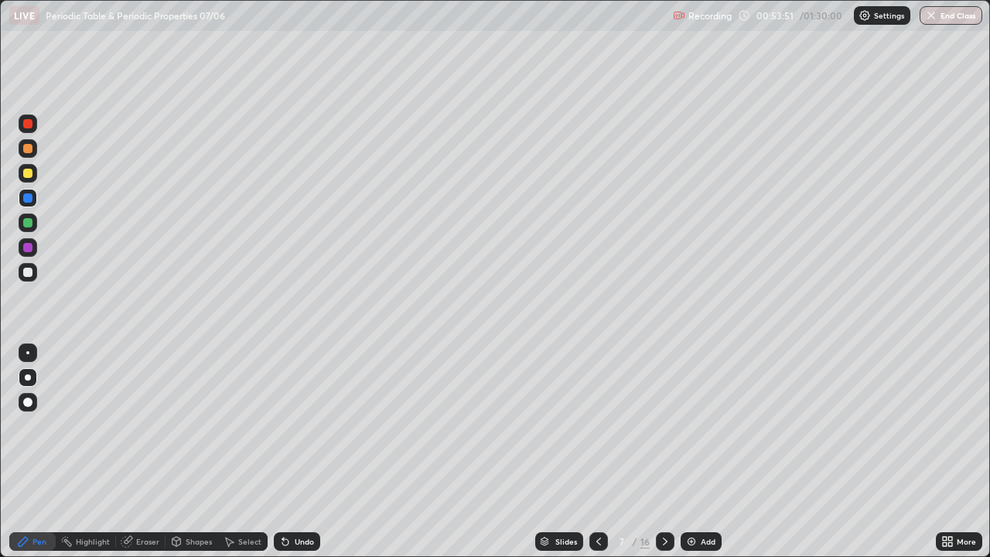
click at [296, 452] on div "Undo" at bounding box center [297, 541] width 46 height 19
click at [29, 171] on div at bounding box center [27, 173] width 9 height 9
click at [305, 452] on div "Undo" at bounding box center [304, 541] width 19 height 8
click at [29, 193] on div at bounding box center [27, 197] width 9 height 9
click at [28, 150] on div at bounding box center [27, 148] width 9 height 9
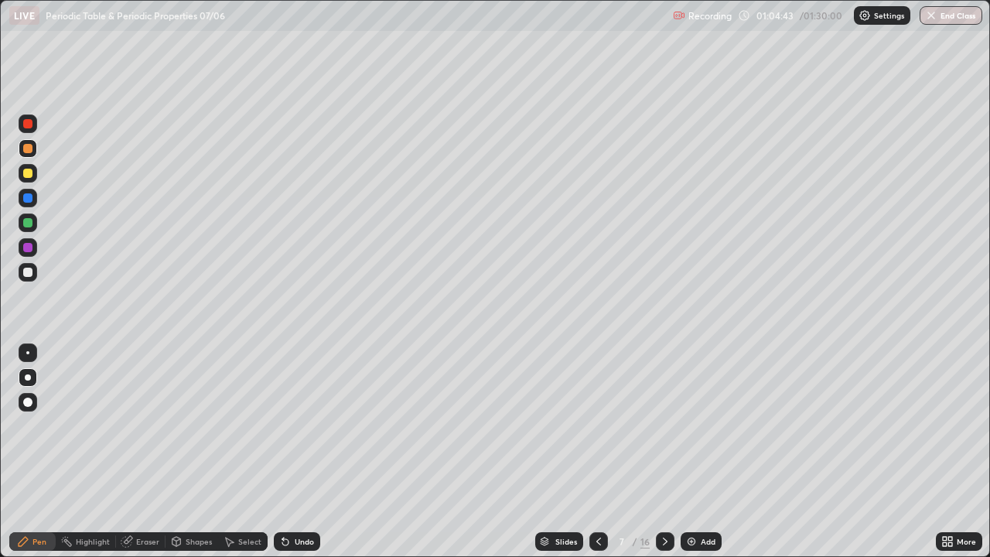
click at [665, 452] on div at bounding box center [665, 541] width 19 height 19
click at [25, 269] on div at bounding box center [27, 272] width 9 height 9
click at [29, 196] on div at bounding box center [27, 197] width 9 height 9
click at [283, 452] on icon at bounding box center [285, 542] width 6 height 6
click at [295, 452] on div "Undo" at bounding box center [304, 541] width 19 height 8
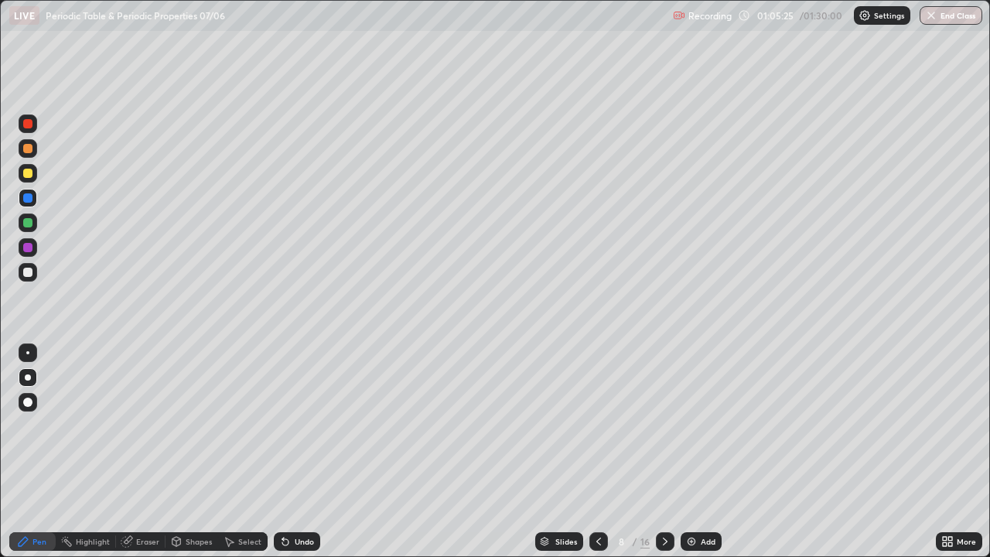
click at [295, 452] on div "Undo" at bounding box center [304, 541] width 19 height 8
click at [296, 452] on div "Undo" at bounding box center [297, 541] width 46 height 19
click at [28, 221] on div at bounding box center [27, 222] width 9 height 9
click at [29, 270] on div at bounding box center [27, 272] width 9 height 9
click at [306, 452] on div "Undo" at bounding box center [297, 541] width 46 height 19
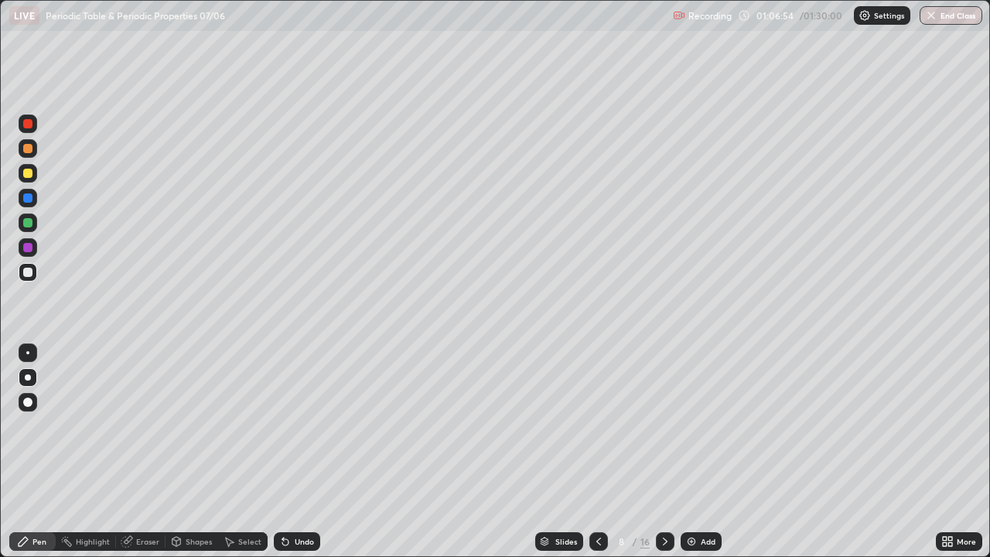
click at [295, 452] on div "Undo" at bounding box center [297, 541] width 46 height 19
click at [29, 197] on div at bounding box center [27, 197] width 9 height 9
click at [29, 272] on div at bounding box center [27, 272] width 9 height 9
click at [28, 269] on div at bounding box center [27, 272] width 9 height 9
click at [661, 452] on icon at bounding box center [665, 541] width 12 height 12
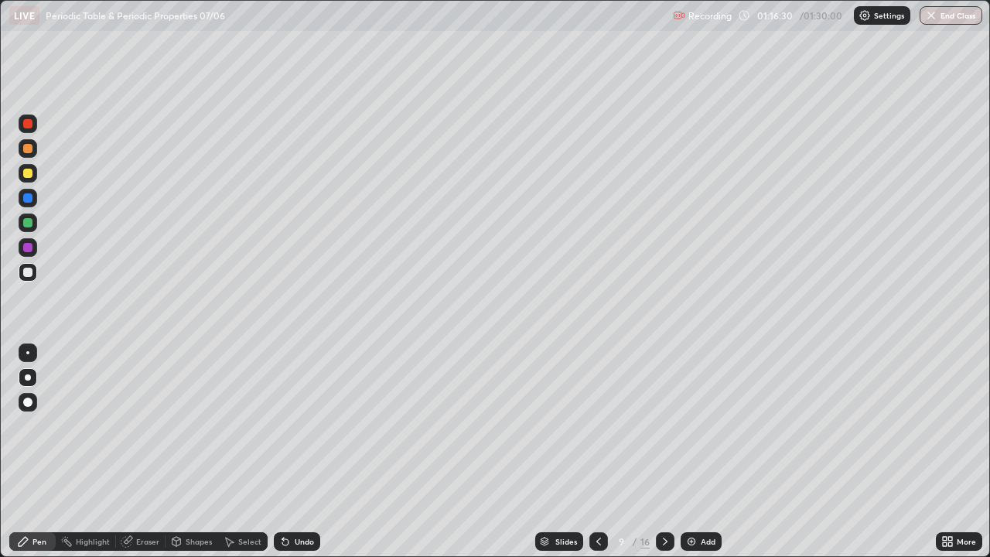
click at [590, 452] on div at bounding box center [598, 541] width 19 height 19
click at [663, 452] on icon at bounding box center [665, 541] width 12 height 12
click at [32, 270] on div at bounding box center [27, 272] width 9 height 9
click at [29, 202] on div at bounding box center [27, 197] width 9 height 9
click at [34, 270] on div at bounding box center [28, 272] width 19 height 19
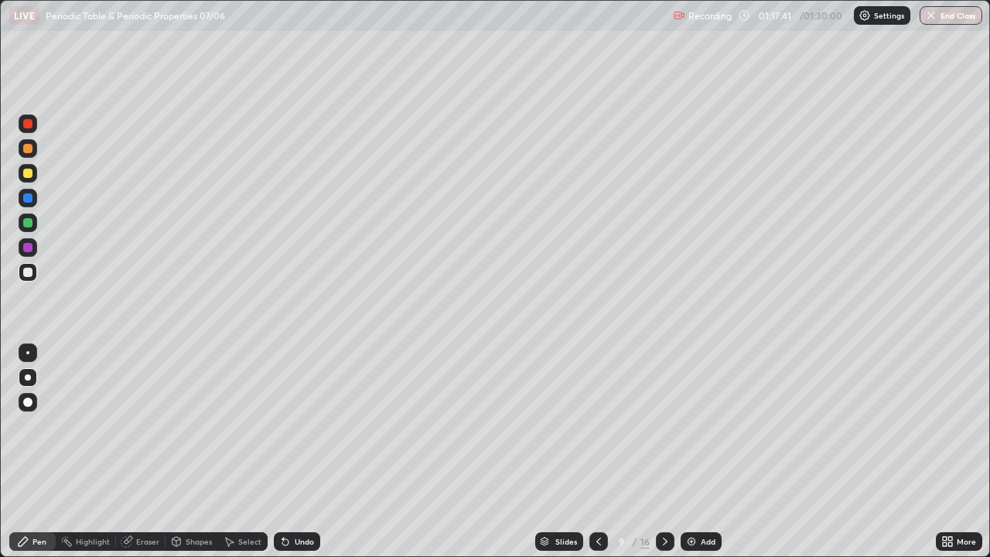
click at [282, 452] on icon at bounding box center [285, 542] width 6 height 6
click at [286, 452] on icon at bounding box center [285, 541] width 12 height 12
click at [285, 452] on icon at bounding box center [285, 542] width 6 height 6
click at [282, 452] on icon at bounding box center [285, 542] width 6 height 6
click at [298, 452] on div "Undo" at bounding box center [297, 541] width 46 height 19
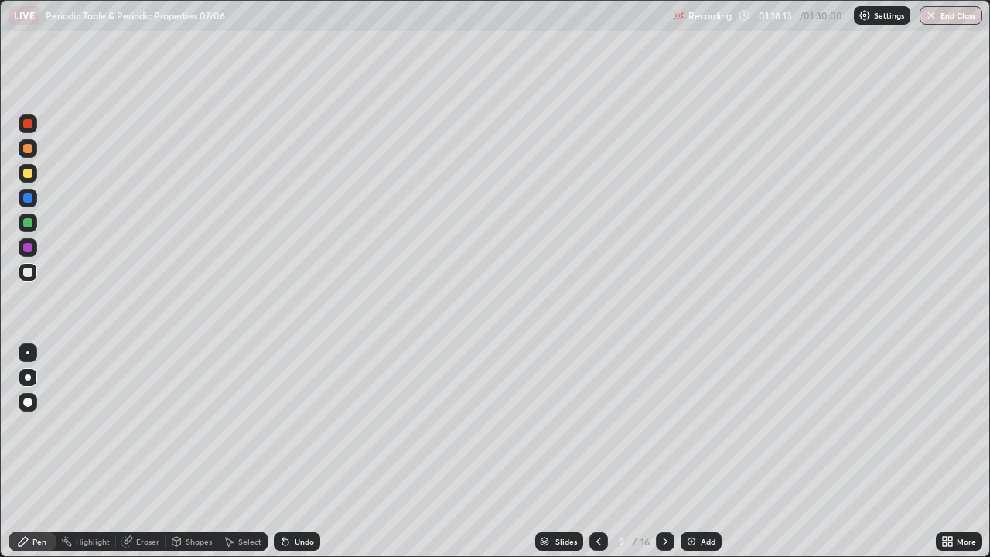
click at [27, 198] on div at bounding box center [27, 197] width 9 height 9
click at [298, 452] on div "Undo" at bounding box center [297, 541] width 46 height 19
click at [27, 272] on div at bounding box center [27, 272] width 9 height 9
click at [298, 452] on div "Undo" at bounding box center [297, 541] width 46 height 19
click at [287, 452] on div "Undo" at bounding box center [297, 541] width 46 height 19
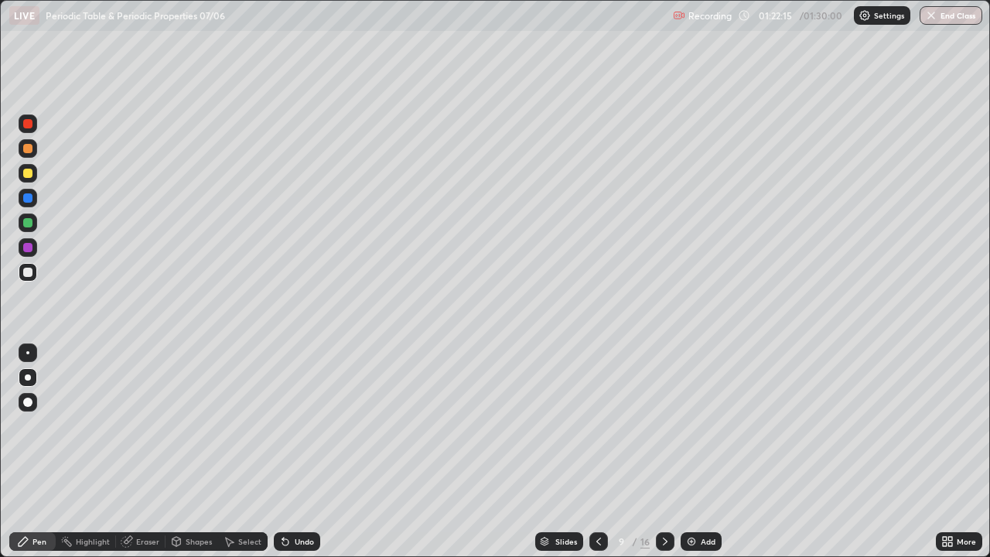
click at [565, 452] on div "Slides" at bounding box center [566, 541] width 22 height 8
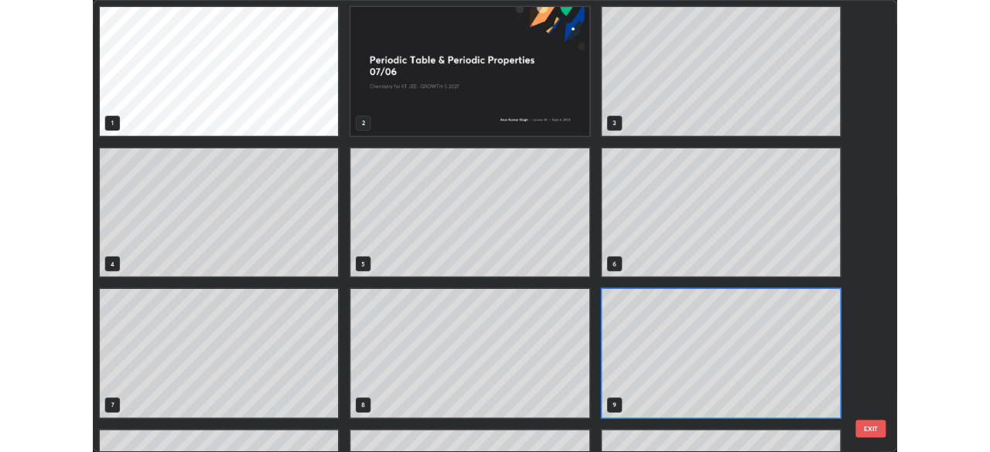
scroll to position [551, 981]
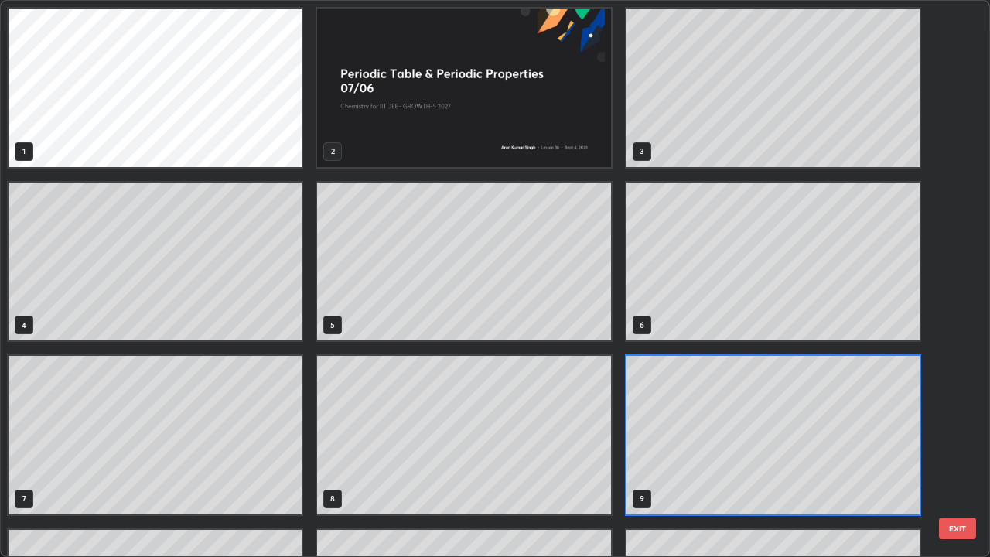
click at [957, 452] on button "EXIT" at bounding box center [957, 528] width 37 height 22
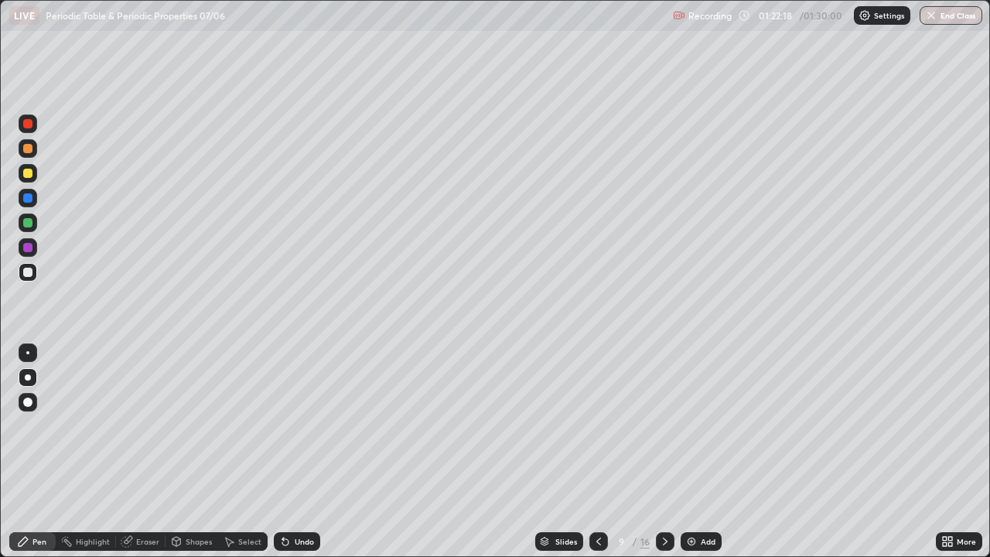
click at [959, 23] on button "End Class" at bounding box center [950, 15] width 63 height 19
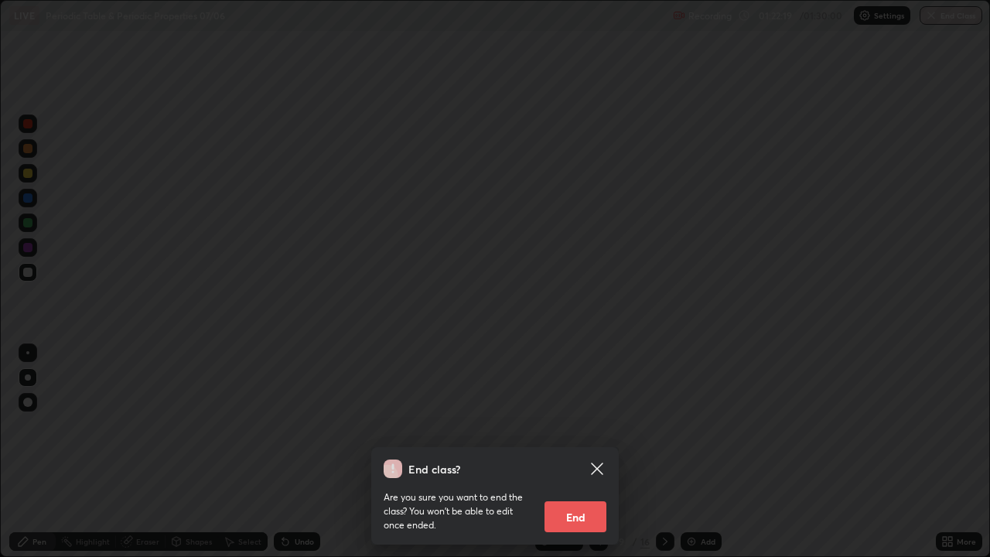
click at [564, 452] on button "End" at bounding box center [575, 516] width 62 height 31
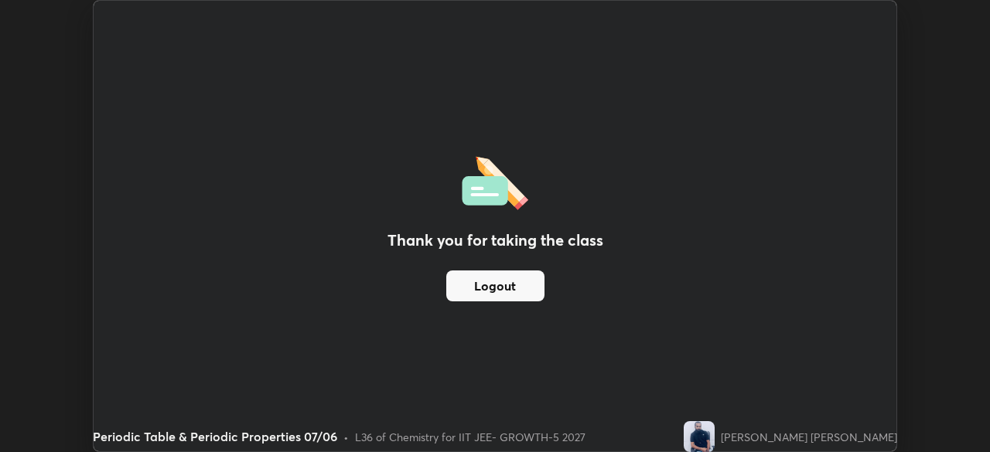
scroll to position [76876, 76339]
